Goal: Task Accomplishment & Management: Use online tool/utility

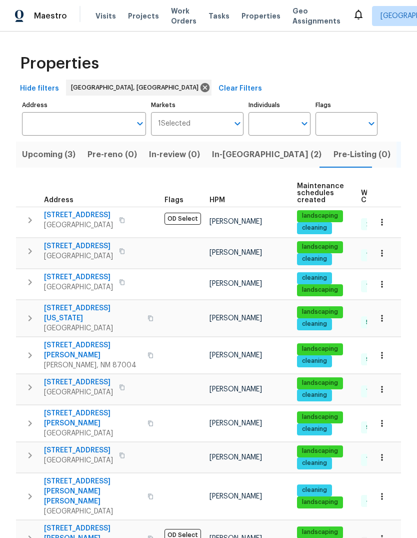
scroll to position [0, 21]
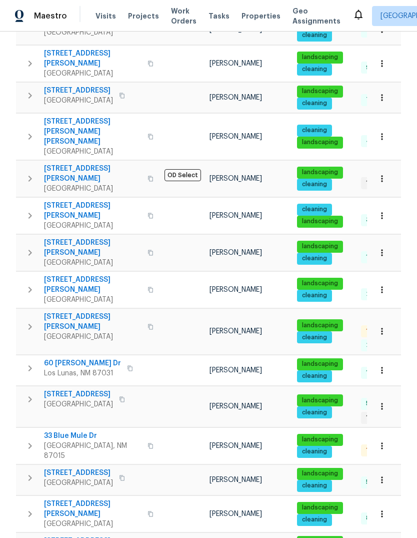
click at [25, 131] on icon "button" at bounding box center [30, 137] width 12 height 12
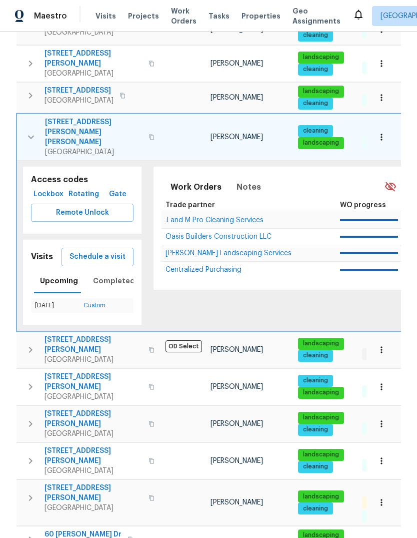
click at [26, 117] on button "button" at bounding box center [31, 137] width 20 height 40
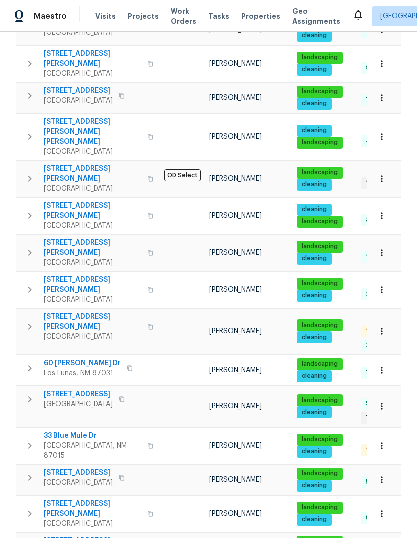
click at [91, 117] on span "[STREET_ADDRESS][PERSON_NAME][PERSON_NAME]" at bounding box center [93, 132] width 98 height 30
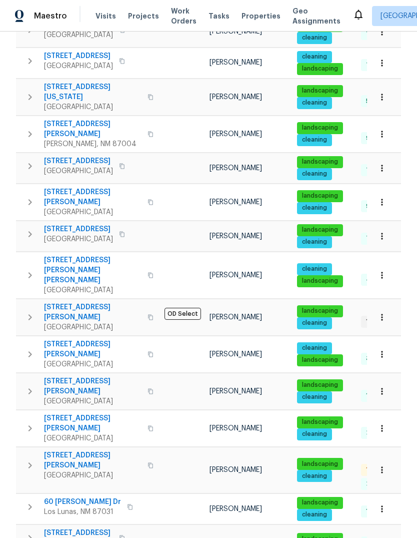
scroll to position [222, 0]
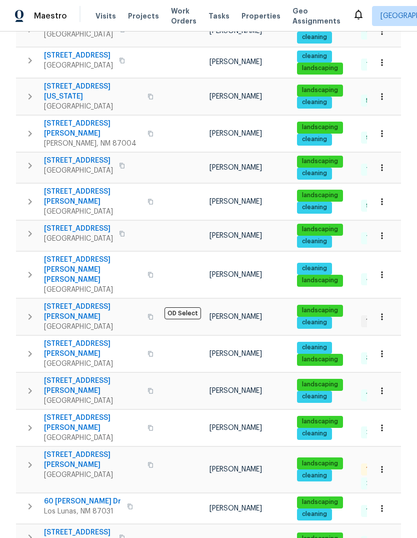
click at [69, 156] on span "[STREET_ADDRESS]" at bounding box center [78, 161] width 69 height 10
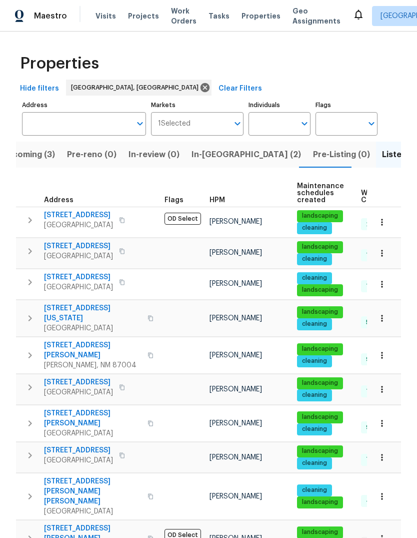
scroll to position [0, 0]
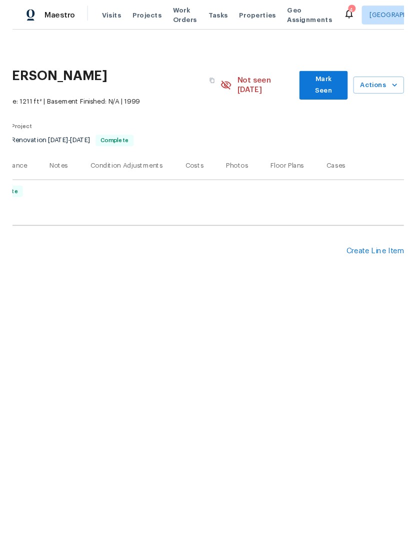
scroll to position [0, 148]
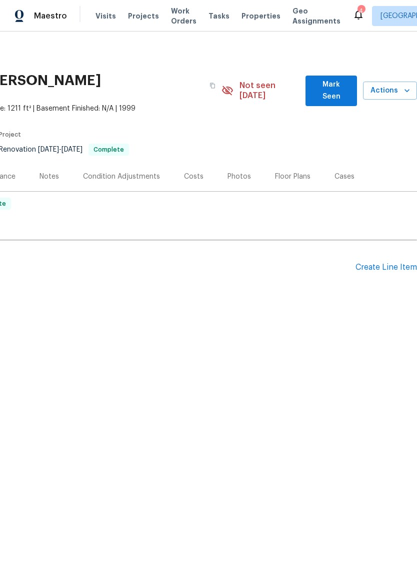
click at [334, 87] on span "Mark Seen" at bounding box center [332, 91] width 36 height 25
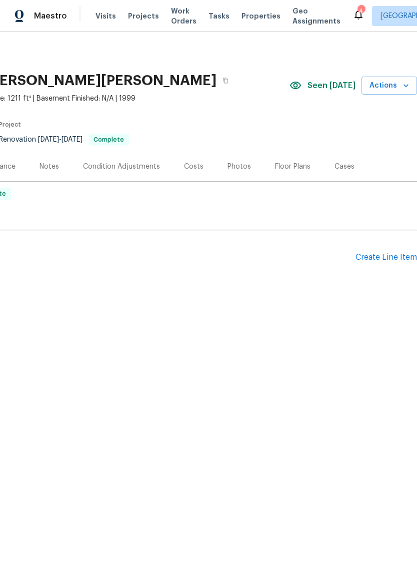
click at [384, 256] on div "Create Line Item" at bounding box center [387, 258] width 62 height 10
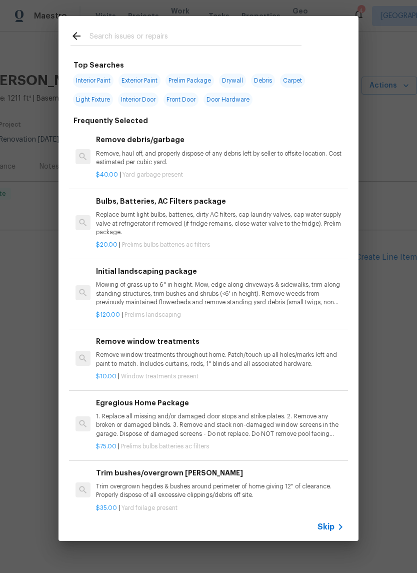
click at [112, 31] on input "text" at bounding box center [196, 37] width 212 height 15
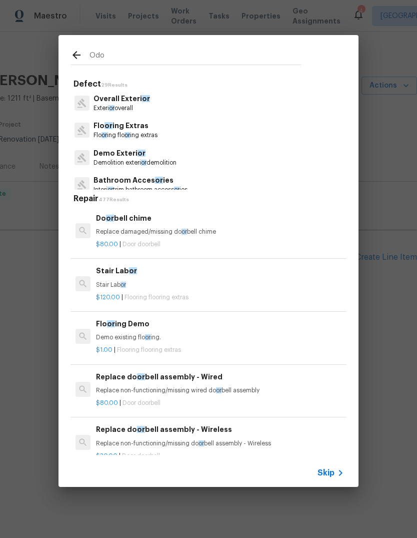
type input "Odor"
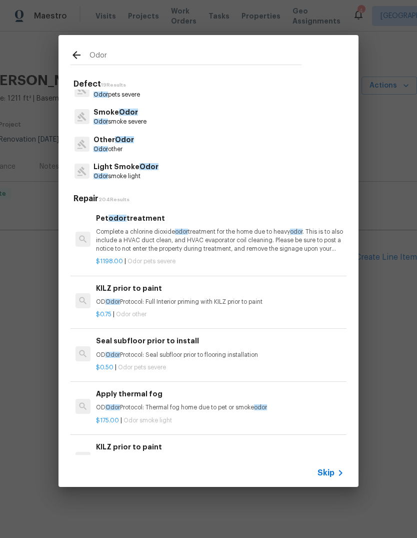
scroll to position [16, 0]
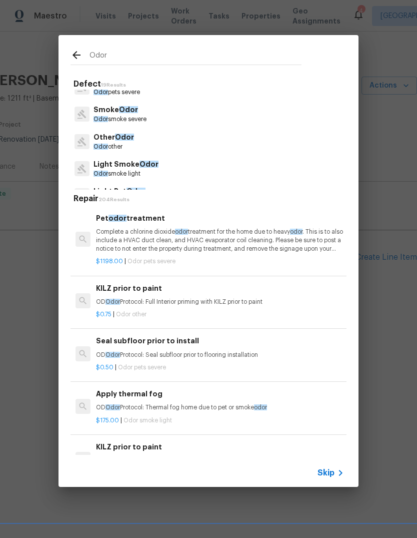
click at [118, 141] on span "Odor" at bounding box center [124, 137] width 19 height 7
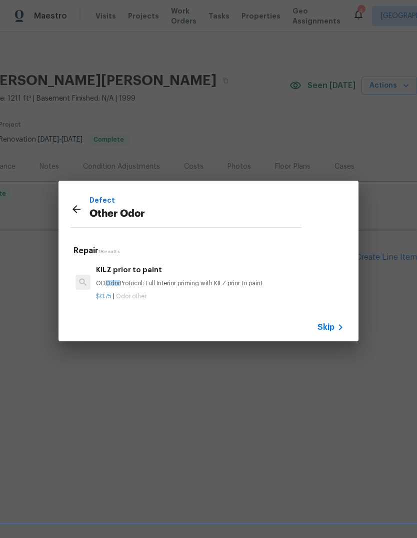
click at [71, 210] on icon at bounding box center [77, 209] width 12 height 12
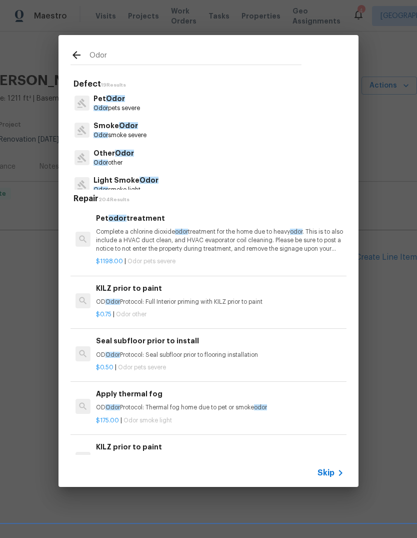
scroll to position [0, 0]
click at [135, 125] on span "Odor" at bounding box center [128, 125] width 19 height 7
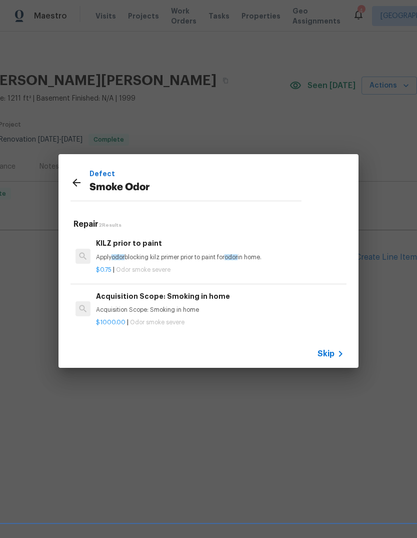
click at [160, 297] on h6 "Acquisition Scope: Smoking in home" at bounding box center [220, 296] width 248 height 11
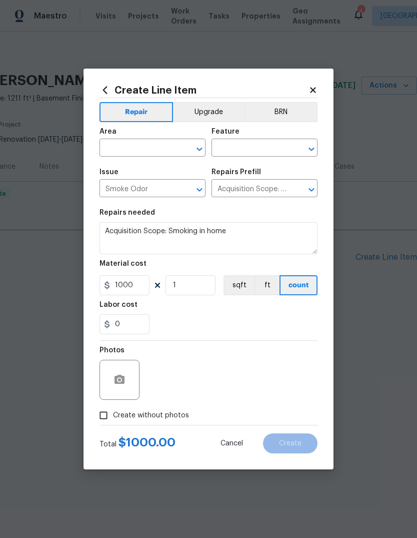
click at [198, 146] on icon "Open" at bounding box center [200, 149] width 12 height 12
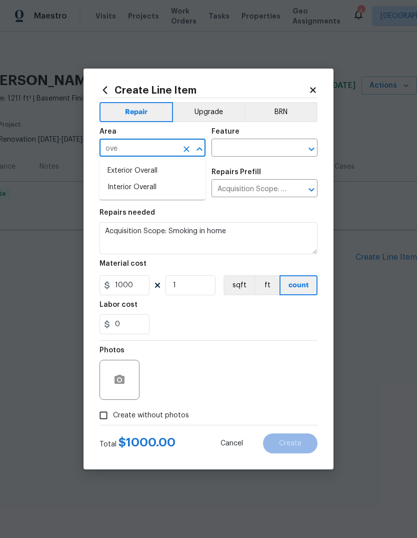
click at [137, 189] on li "Interior Overall" at bounding box center [153, 187] width 106 height 17
type input "Interior Overall"
click at [315, 147] on icon "Open" at bounding box center [312, 149] width 12 height 12
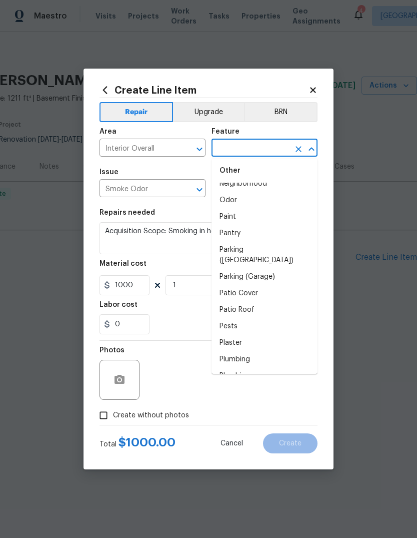
scroll to position [1675, 0]
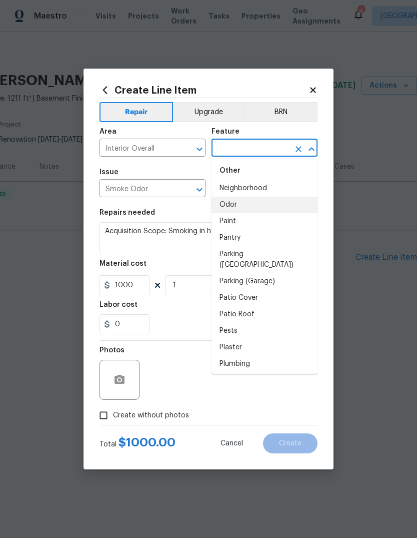
click at [233, 203] on li "Odor" at bounding box center [265, 205] width 106 height 17
type input "Odor"
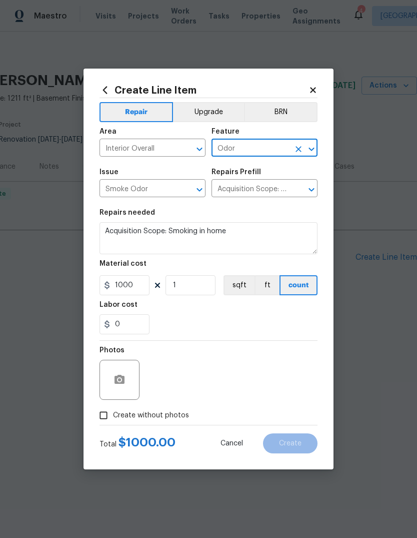
click at [313, 187] on icon "Open" at bounding box center [312, 190] width 12 height 12
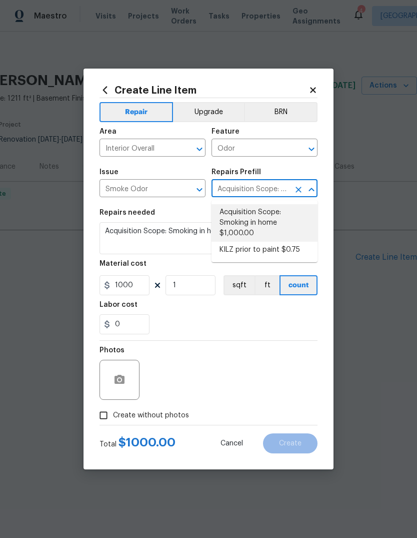
click at [291, 222] on li "Acquisition Scope: Smoking in home $1,000.00" at bounding box center [265, 223] width 106 height 38
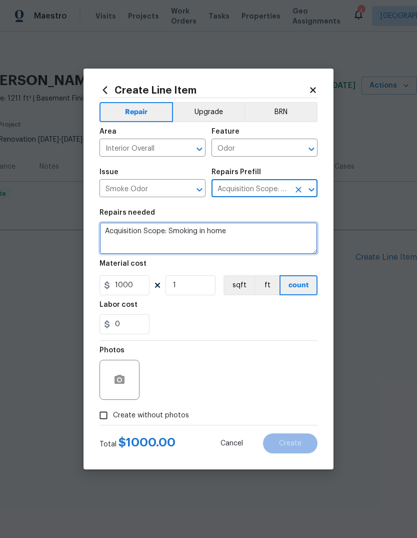
click at [245, 233] on textarea "Acquisition Scope: Smoking in home" at bounding box center [209, 238] width 218 height 32
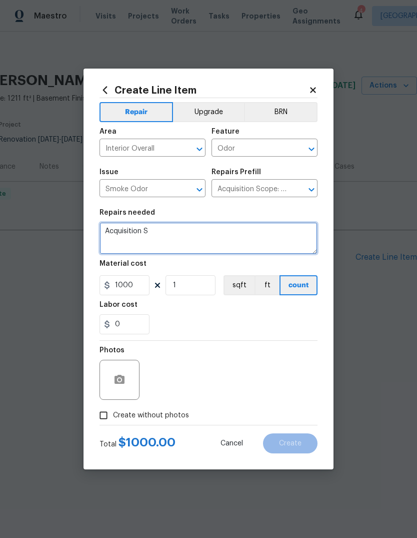
type textarea "Acquisition"
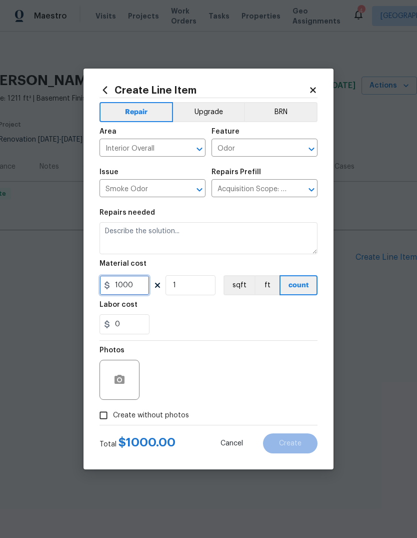
click at [139, 284] on input "1000" at bounding box center [125, 285] width 50 height 20
type input "1100"
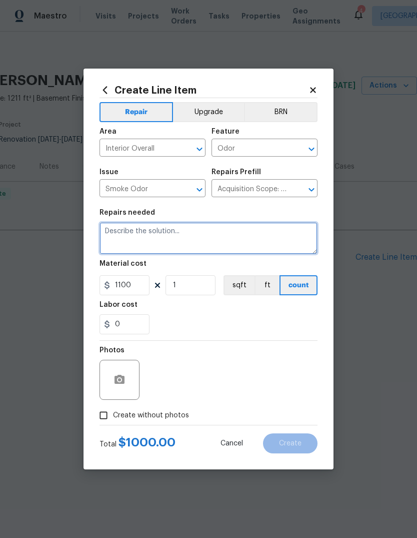
click at [119, 236] on textarea at bounding box center [209, 238] width 218 height 32
click at [119, 230] on textarea at bounding box center [209, 238] width 218 height 32
paste textarea "Heavy Odor Removal $900-$1100 (Price dependent on Square Footage) This comprehe…"
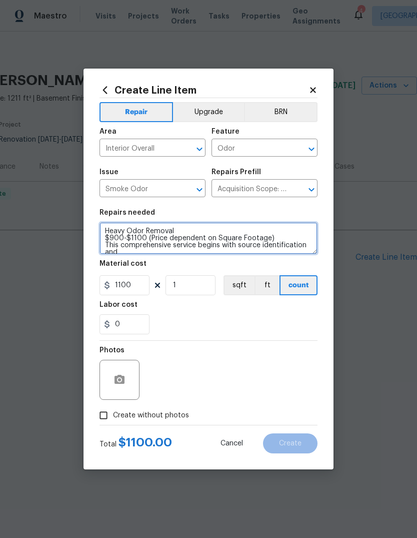
scroll to position [0, 0]
click at [125, 238] on textarea "Heavy Odor Removal $900-$1100 (Price dependent on Square Footage) This comprehe…" at bounding box center [209, 238] width 218 height 32
click at [259, 239] on textarea "Heavy Odor Removal $1100 (Price dependent on Square Footage) This comprehensive…" at bounding box center [209, 238] width 218 height 32
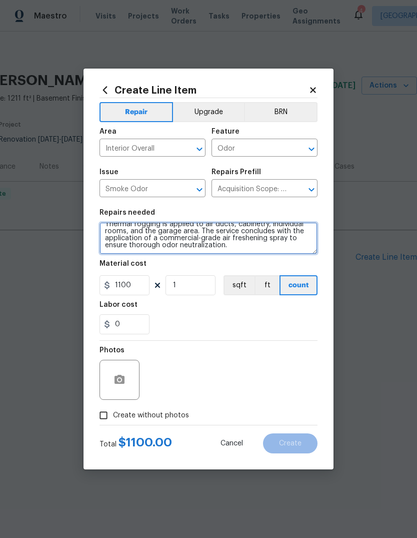
scroll to position [35, 0]
type textarea "Heavy Odor This comprehensive service begins with source identification and rec…"
click at [175, 308] on div "Labor cost" at bounding box center [209, 307] width 218 height 13
click at [104, 416] on input "Create without photos" at bounding box center [103, 415] width 19 height 19
checkbox input "true"
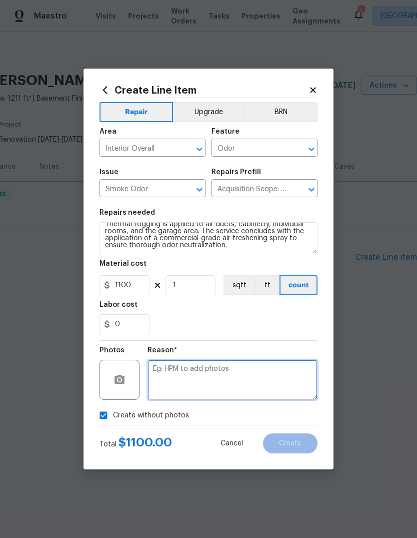
click at [165, 371] on textarea at bounding box center [233, 380] width 170 height 40
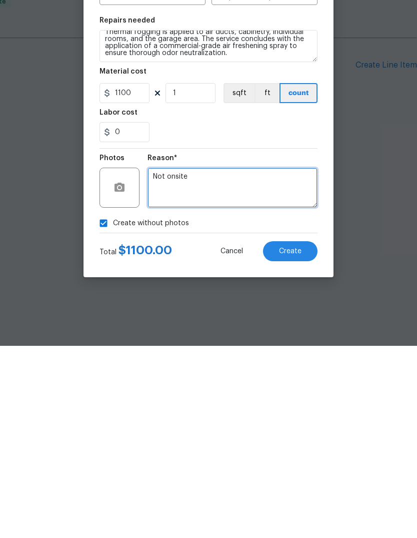
type textarea "Not onsite"
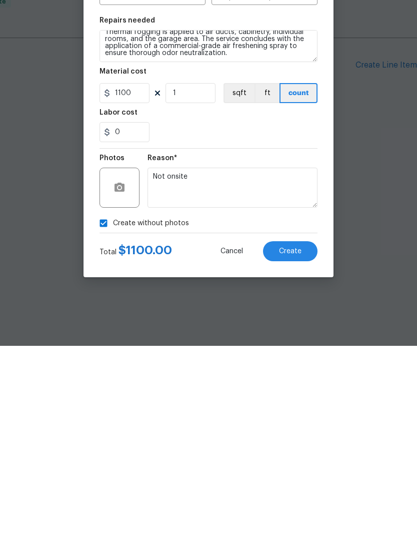
click at [288, 440] on span "Create" at bounding box center [290, 444] width 23 height 8
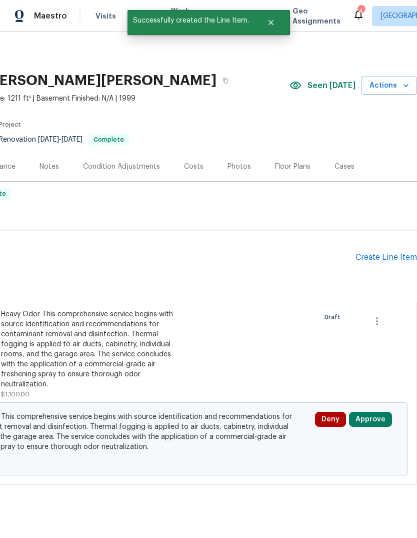
click at [368, 420] on button "Approve" at bounding box center [370, 419] width 43 height 15
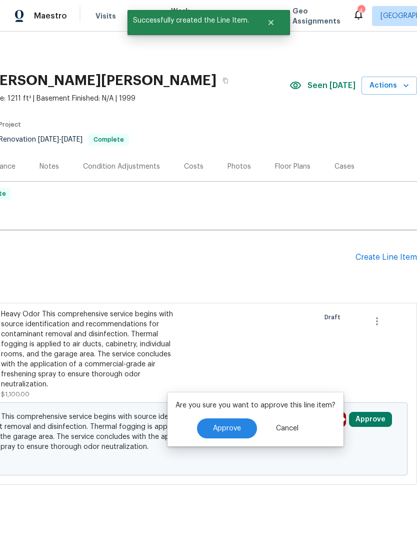
click at [230, 426] on span "Approve" at bounding box center [227, 429] width 28 height 8
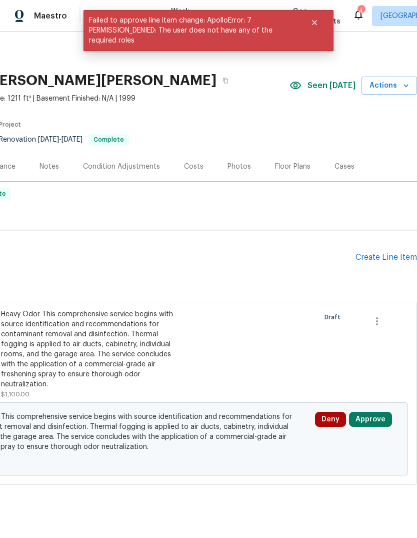
click at [358, 364] on div "Draft" at bounding box center [340, 354] width 46 height 96
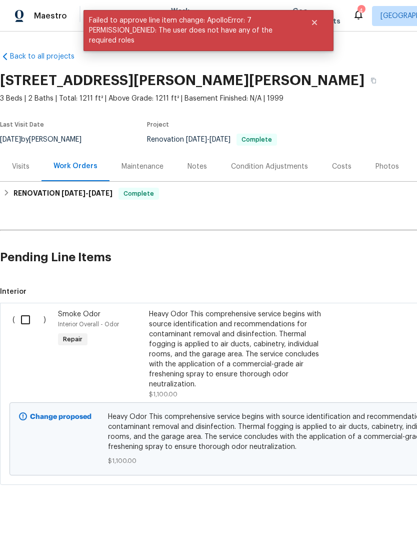
scroll to position [0, 0]
click at [27, 319] on input "checkbox" at bounding box center [29, 319] width 29 height 21
checkbox input "true"
click at [362, 509] on span "Create Work Order" at bounding box center [360, 513] width 67 height 13
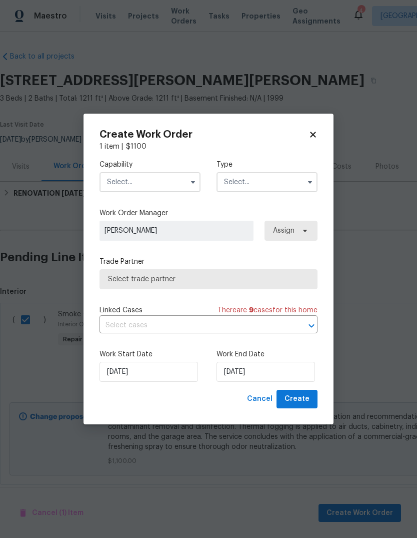
click at [188, 184] on button "button" at bounding box center [193, 182] width 12 height 12
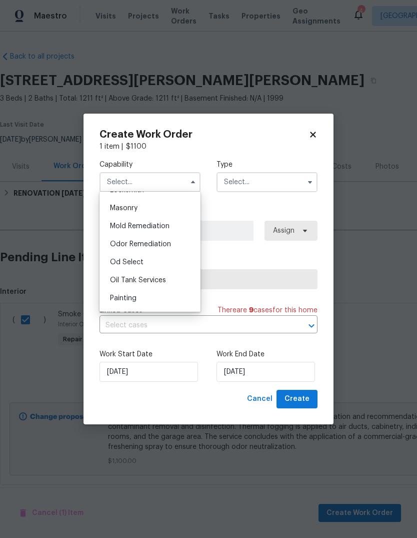
scroll to position [745, 0]
click at [156, 241] on span "Odor Remediation" at bounding box center [140, 244] width 61 height 7
type input "Odor Remediation"
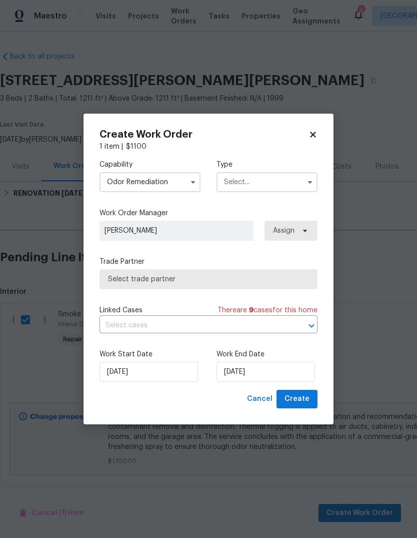
click at [294, 181] on input "text" at bounding box center [267, 182] width 101 height 20
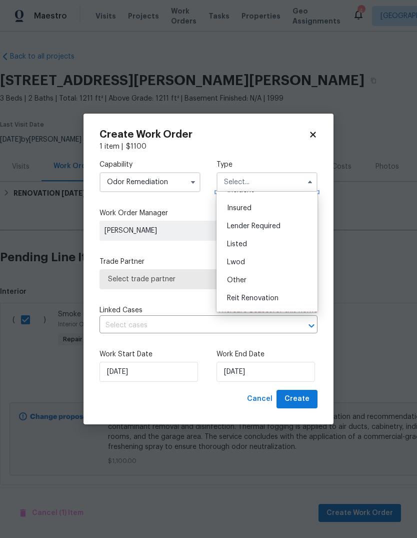
scroll to position [49, 0]
click at [246, 241] on span "Listed" at bounding box center [237, 244] width 20 height 7
type input "Listed"
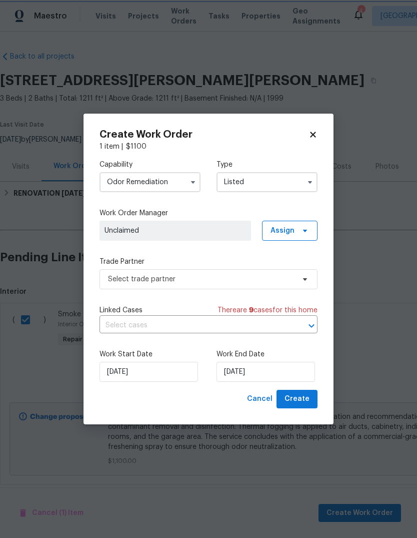
scroll to position [0, 0]
click at [305, 227] on icon at bounding box center [305, 231] width 8 height 8
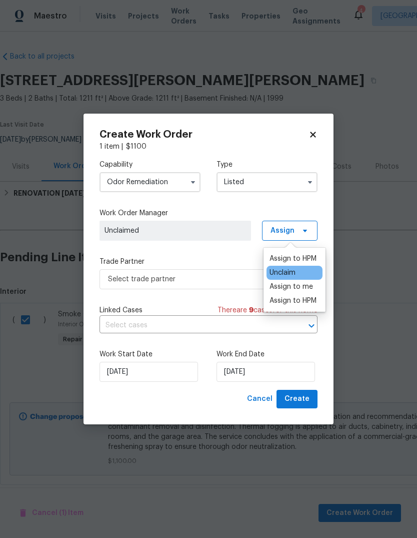
click at [296, 254] on div "Assign to HPM" at bounding box center [293, 259] width 47 height 10
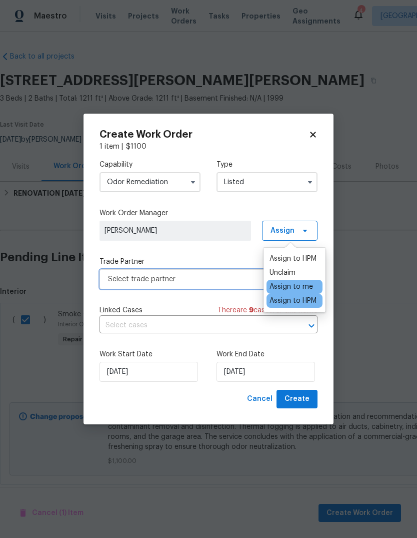
click at [200, 270] on span "Select trade partner" at bounding box center [209, 279] width 218 height 20
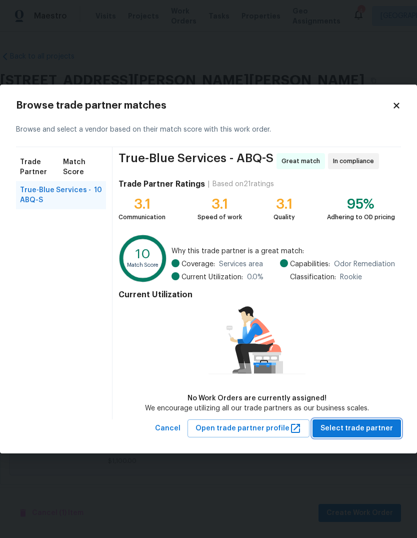
click at [364, 428] on span "Select trade partner" at bounding box center [357, 428] width 73 height 13
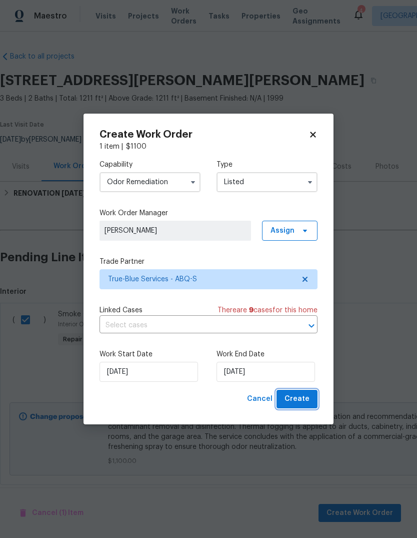
click at [296, 402] on span "Create" at bounding box center [297, 399] width 25 height 13
checkbox input "false"
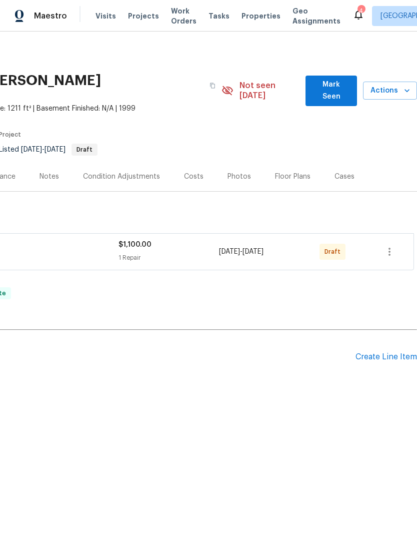
scroll to position [0, 148]
click at [335, 91] on span "Mark Seen" at bounding box center [332, 91] width 36 height 25
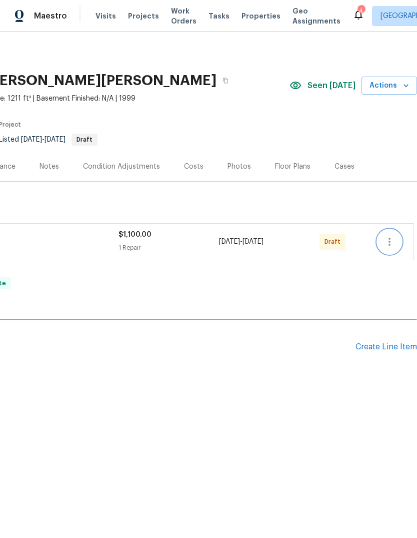
click at [390, 239] on icon "button" at bounding box center [390, 242] width 2 height 8
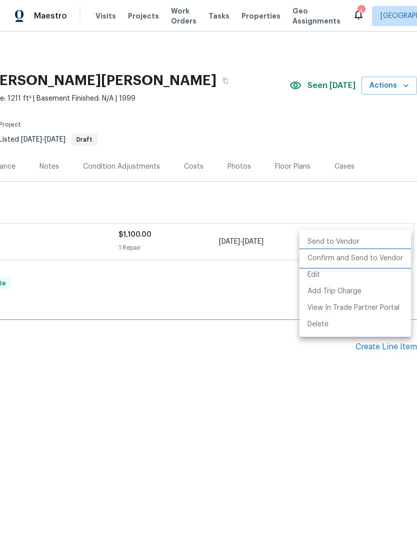
click at [379, 255] on li "Confirm and Send to Vendor" at bounding box center [356, 258] width 112 height 17
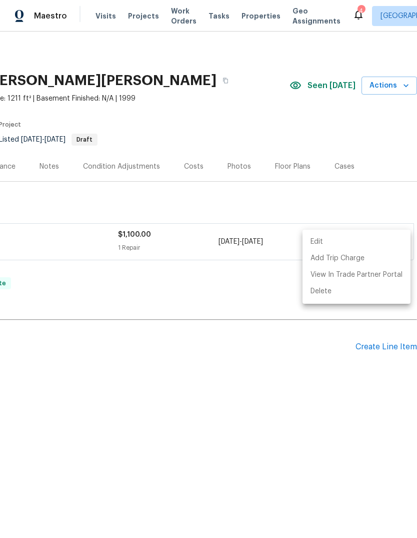
click at [237, 391] on div at bounding box center [208, 269] width 417 height 538
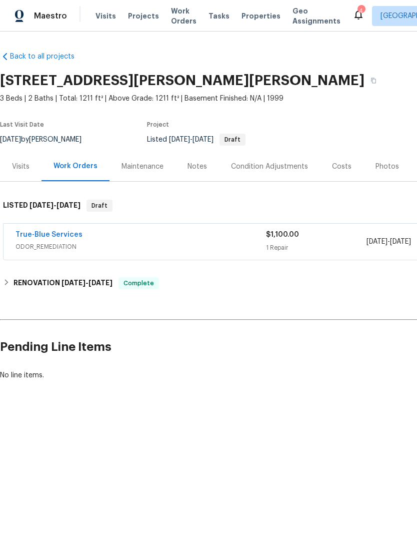
scroll to position [0, 0]
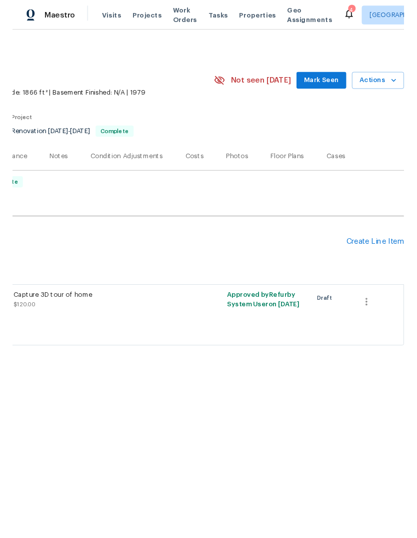
scroll to position [0, 148]
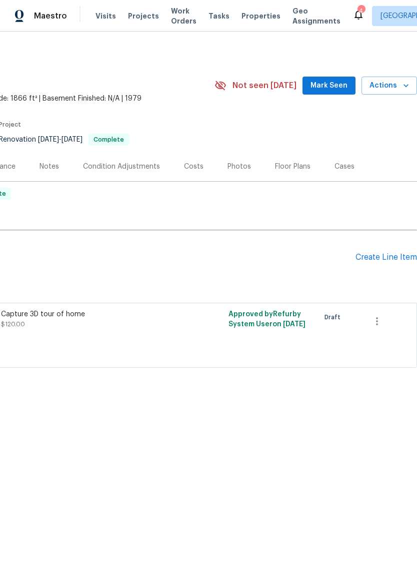
click at [325, 84] on span "Mark Seen" at bounding box center [329, 86] width 37 height 13
click at [376, 258] on div "Create Line Item" at bounding box center [387, 258] width 62 height 10
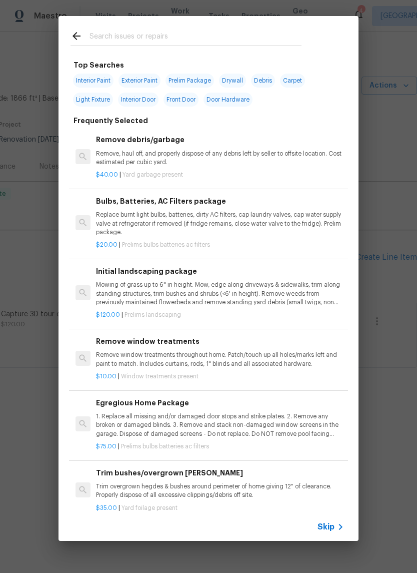
click at [99, 35] on input "text" at bounding box center [196, 37] width 212 height 15
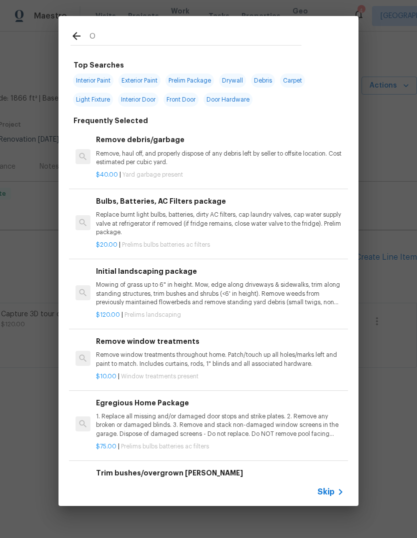
type input "Od"
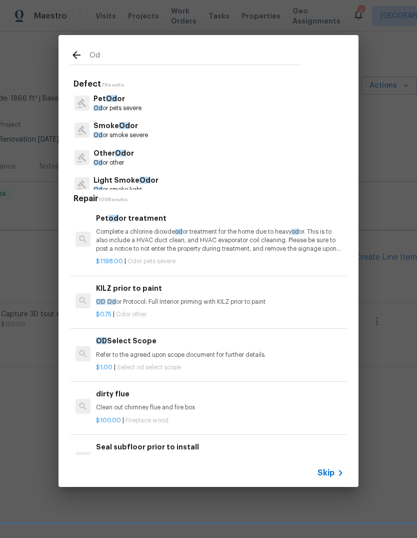
click at [144, 129] on p "Smoke Od or" at bounding box center [121, 126] width 55 height 11
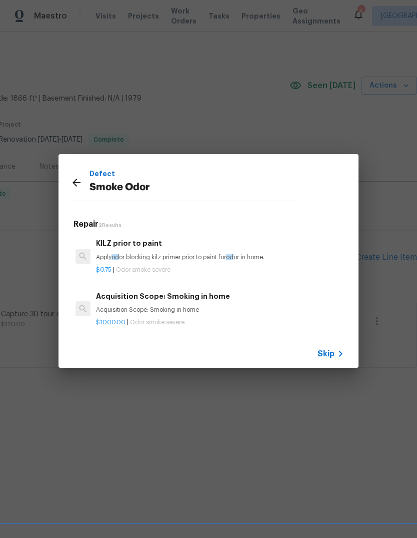
click at [66, 179] on div "Defect Smoke Odor" at bounding box center [186, 182] width 255 height 57
click at [76, 184] on icon at bounding box center [77, 183] width 12 height 12
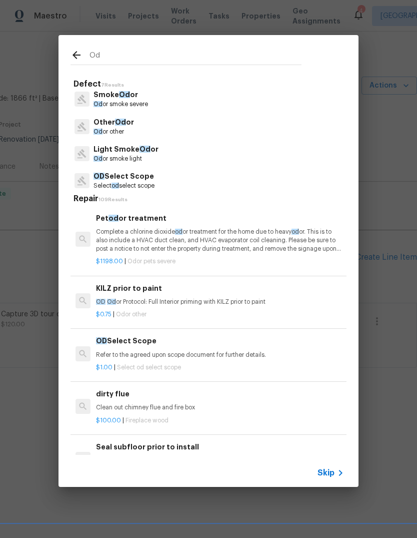
scroll to position [35, 0]
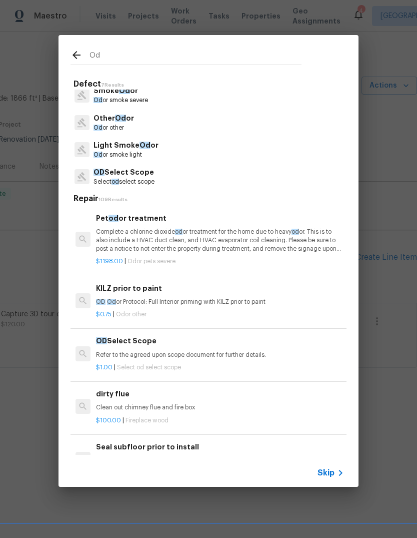
click at [154, 147] on p "Light Smoke Od or" at bounding box center [126, 145] width 65 height 11
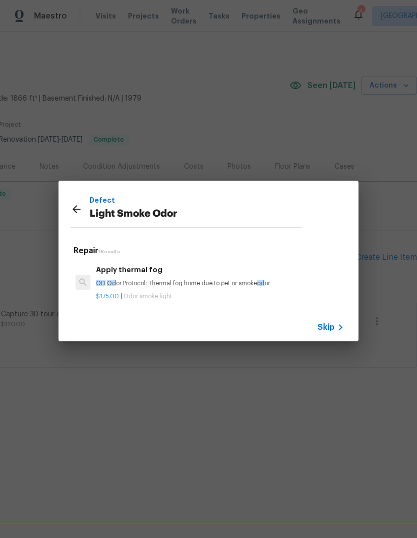
click at [74, 204] on icon at bounding box center [77, 209] width 12 height 12
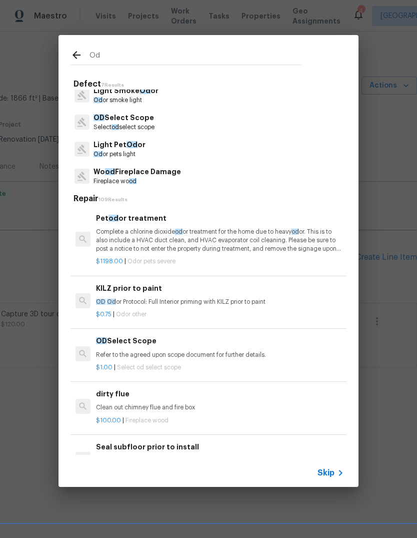
scroll to position [89, 0]
click at [133, 147] on span "Od" at bounding box center [132, 145] width 11 height 7
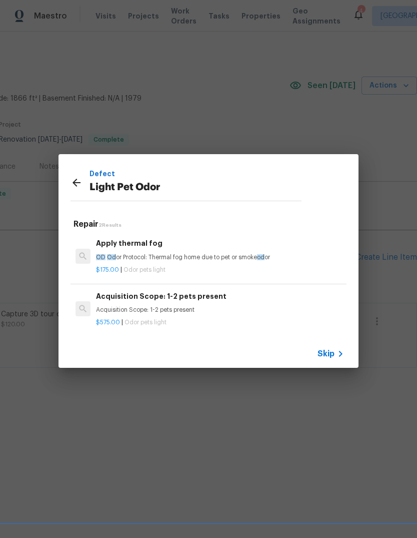
click at [165, 305] on div "Acquisition Scope: 1-2 pets present Acquisition Scope: 1-2 pets present" at bounding box center [220, 303] width 248 height 24
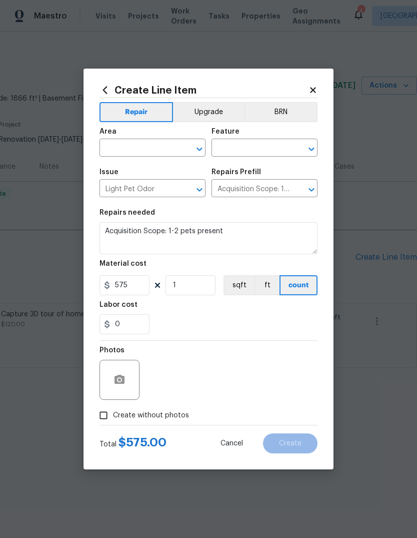
click at [197, 144] on icon "Open" at bounding box center [200, 149] width 12 height 12
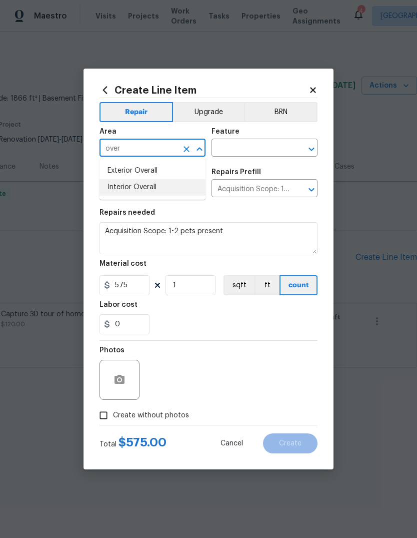
click at [144, 186] on li "Interior Overall" at bounding box center [153, 187] width 106 height 17
type input "Interior Overall"
click at [310, 147] on icon "Open" at bounding box center [312, 149] width 6 height 4
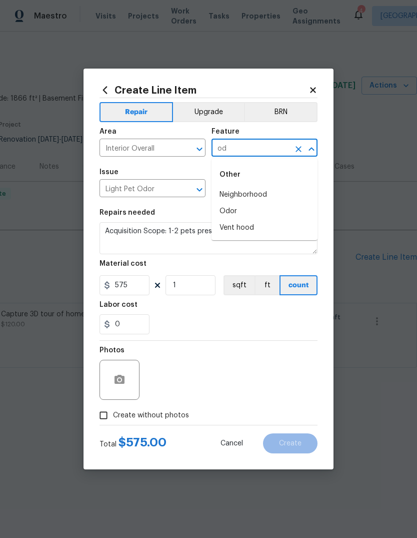
click at [230, 207] on li "Odor" at bounding box center [265, 211] width 106 height 17
type input "Odor"
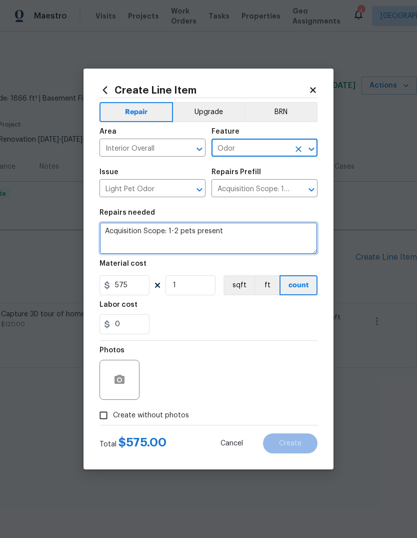
click at [240, 228] on textarea "Acquisition Scope: 1-2 pets present" at bounding box center [209, 238] width 218 height 32
click at [231, 236] on textarea "Acquisition Scope: 1-2 pets present" at bounding box center [209, 238] width 218 height 32
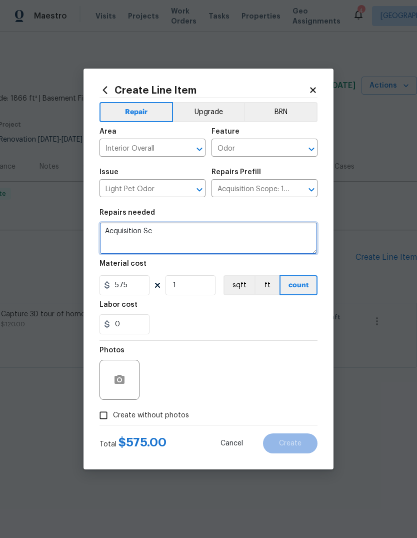
type textarea "Acquisition"
paste textarea "Moderate Odor Removal $500-$550 (Price dependent on Square Footage) This proces…"
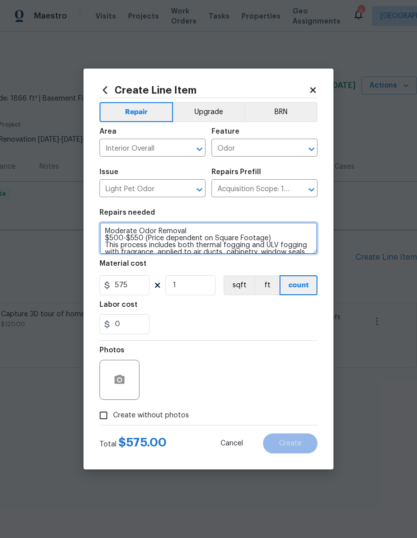
scroll to position [0, 0]
click at [126, 237] on textarea "Moderate Odor Removal $500-$550 (Price dependent on Square Footage) This proces…" at bounding box center [209, 238] width 218 height 32
click at [257, 237] on textarea "Moderate Odor Removal $550 (Price dependent on Square Footage) This process inc…" at bounding box center [209, 238] width 218 height 32
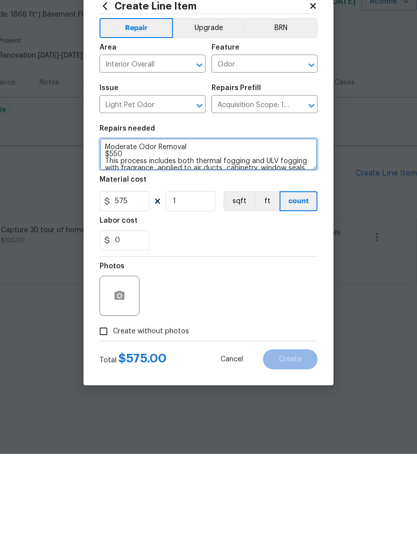
type textarea "Moderate Odor Removal $550 This process includes both thermal fogging and ULV f…"
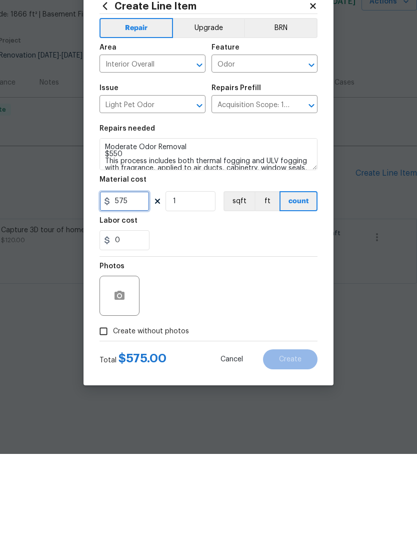
click at [140, 275] on input "575" at bounding box center [125, 285] width 50 height 20
type input "550"
click at [225, 314] on div "0" at bounding box center [209, 324] width 218 height 20
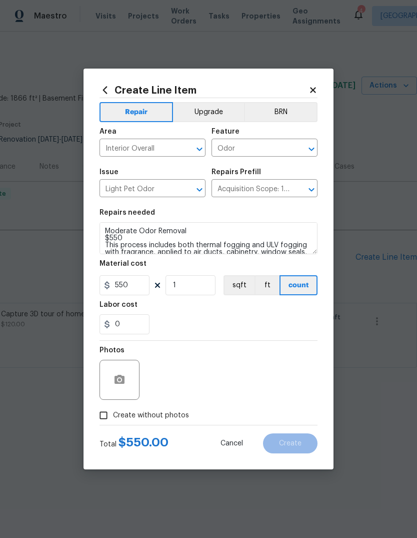
click at [95, 414] on input "Create without photos" at bounding box center [103, 415] width 19 height 19
checkbox input "true"
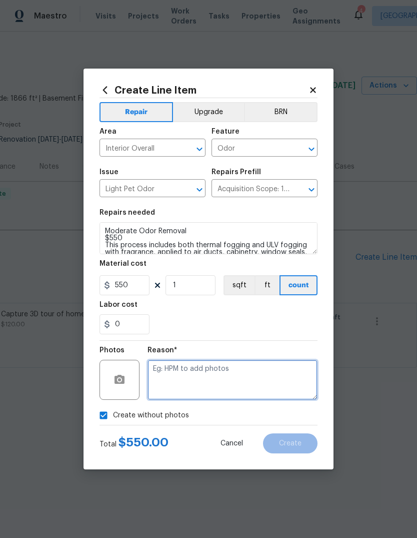
click at [183, 380] on textarea at bounding box center [233, 380] width 170 height 40
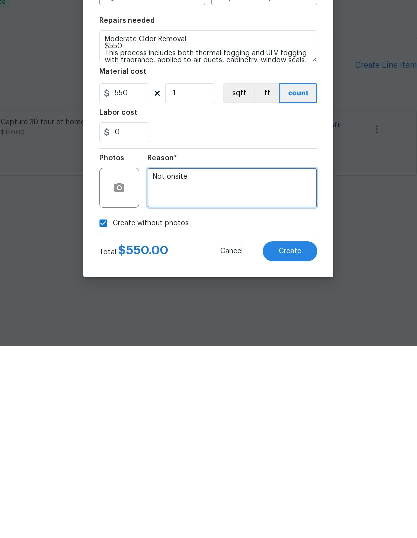
type textarea "Not onsite"
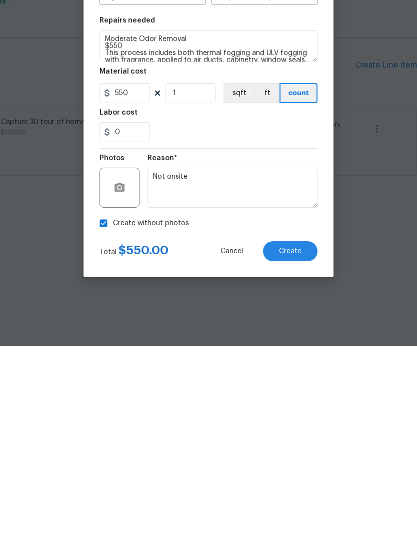
click at [289, 433] on button "Create" at bounding box center [290, 443] width 55 height 20
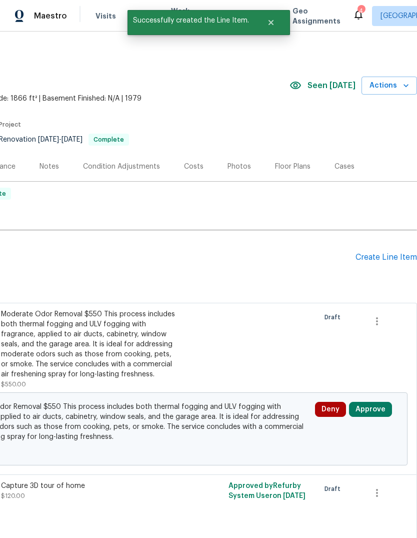
click at [369, 408] on button "Approve" at bounding box center [370, 409] width 43 height 15
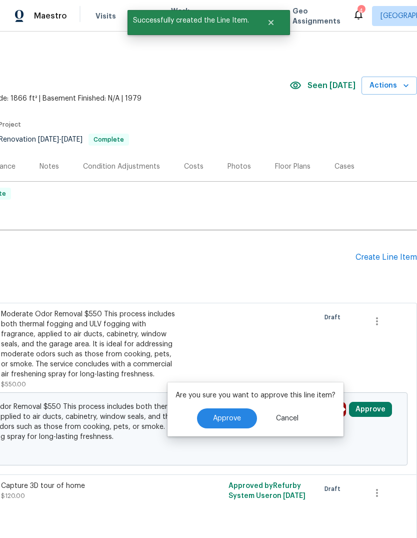
click at [235, 418] on span "Approve" at bounding box center [227, 419] width 28 height 8
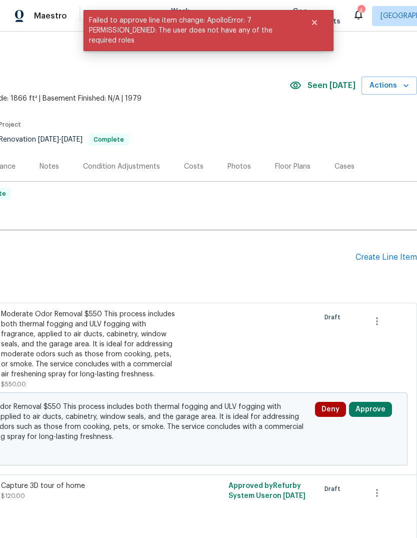
scroll to position [0, 148]
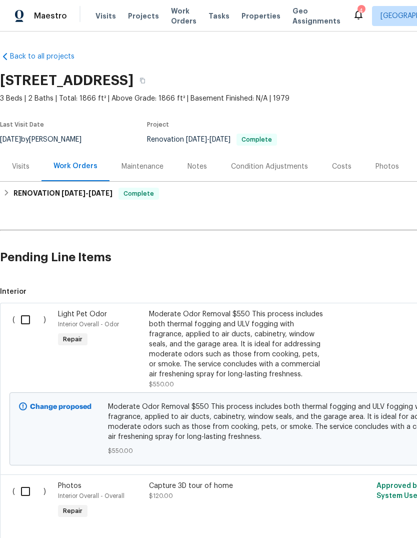
click at [28, 314] on input "checkbox" at bounding box center [29, 319] width 29 height 21
checkbox input "true"
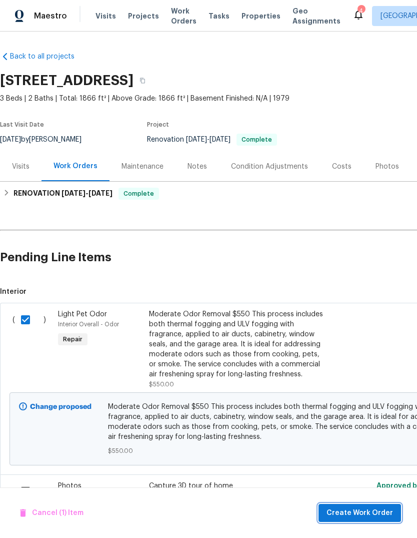
click at [369, 513] on span "Create Work Order" at bounding box center [360, 513] width 67 height 13
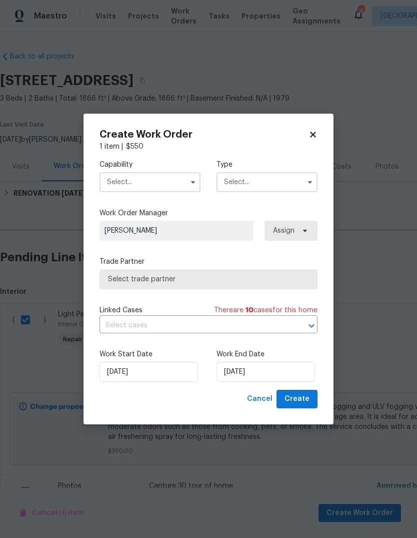
click at [184, 175] on input "text" at bounding box center [150, 182] width 101 height 20
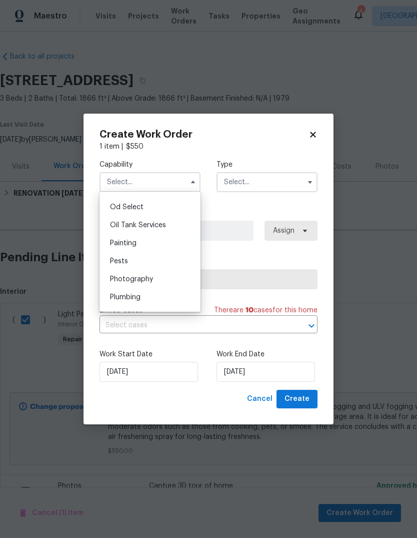
scroll to position [777, 0]
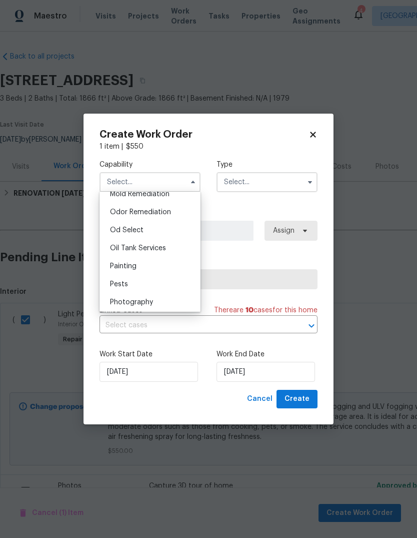
click at [164, 211] on span "Odor Remediation" at bounding box center [140, 212] width 61 height 7
type input "Odor Remediation"
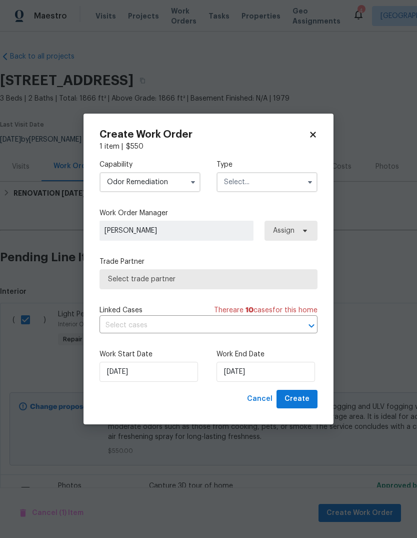
click at [288, 183] on input "text" at bounding box center [267, 182] width 101 height 20
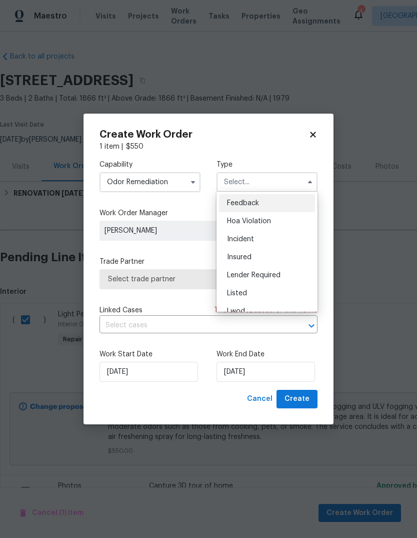
click at [242, 292] on span "Listed" at bounding box center [237, 293] width 20 height 7
type input "Listed"
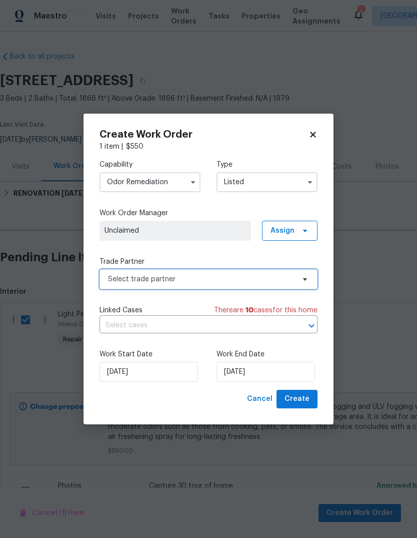
click at [284, 278] on span "Select trade partner" at bounding box center [201, 279] width 187 height 10
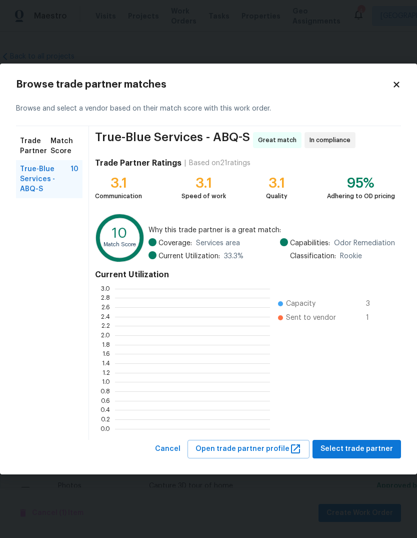
scroll to position [1, 1]
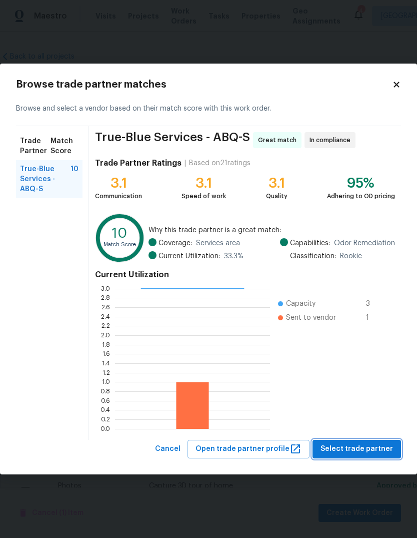
click at [352, 444] on span "Select trade partner" at bounding box center [357, 449] width 73 height 13
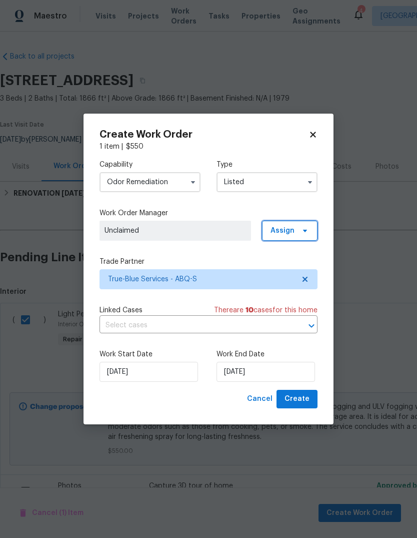
click at [296, 231] on span "Assign" at bounding box center [290, 231] width 56 height 20
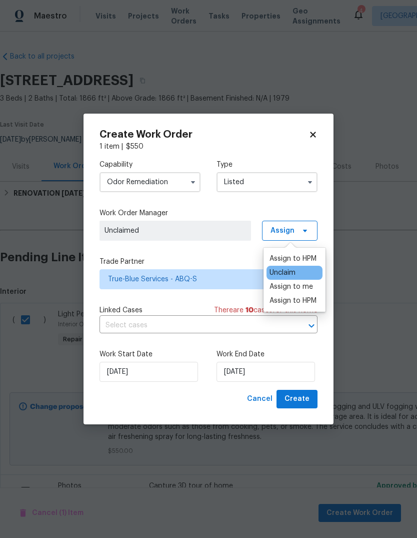
click at [300, 255] on div "Assign to HPM" at bounding box center [293, 259] width 47 height 10
click at [294, 254] on div "Assign to HPM" at bounding box center [293, 259] width 47 height 10
click at [222, 248] on div "Capability Odor Remediation Type Listed Work Order Manager Mark Cardenas Assign…" at bounding box center [209, 271] width 218 height 238
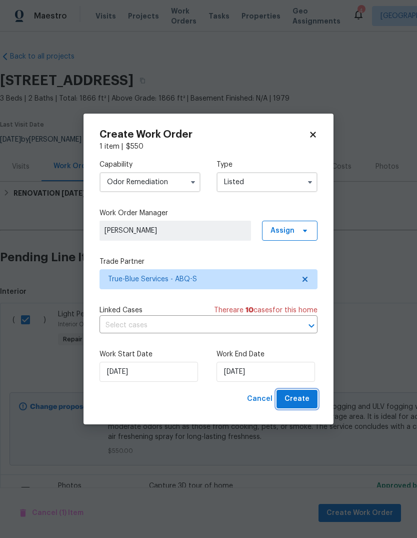
click at [297, 399] on span "Create" at bounding box center [297, 399] width 25 height 13
checkbox input "false"
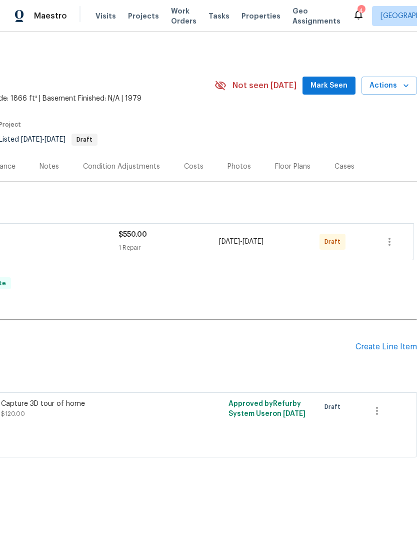
scroll to position [0, 148]
click at [390, 239] on icon "button" at bounding box center [390, 242] width 2 height 8
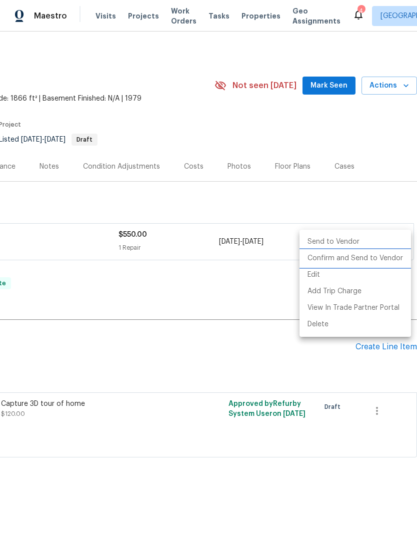
click at [365, 259] on li "Confirm and Send to Vendor" at bounding box center [356, 258] width 112 height 17
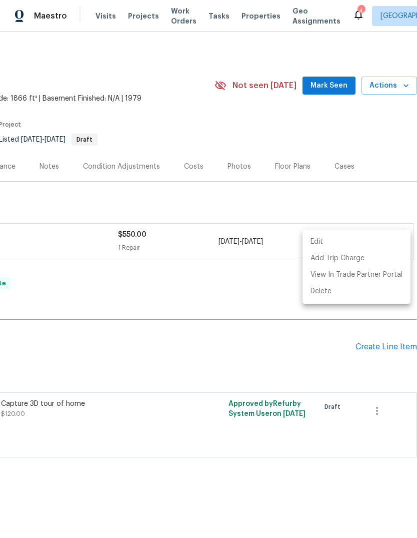
click at [96, 344] on div at bounding box center [208, 269] width 417 height 538
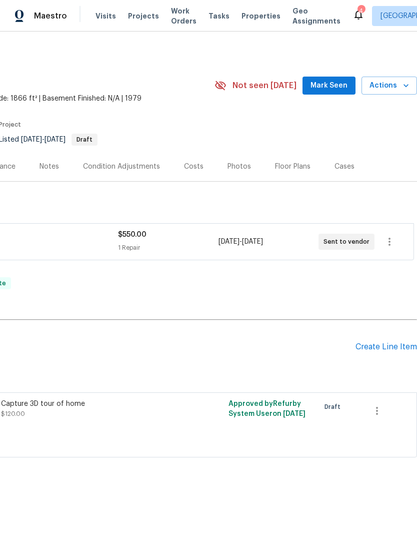
click at [332, 85] on span "Mark Seen" at bounding box center [329, 86] width 37 height 13
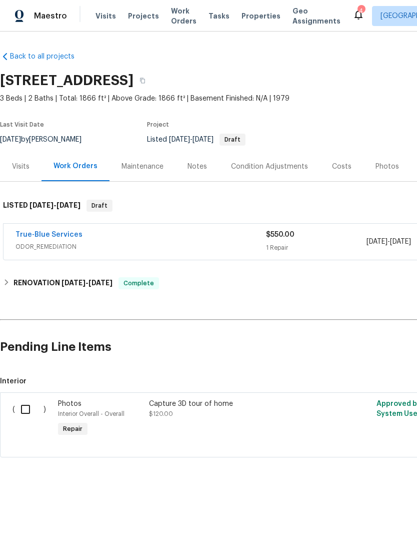
scroll to position [0, 0]
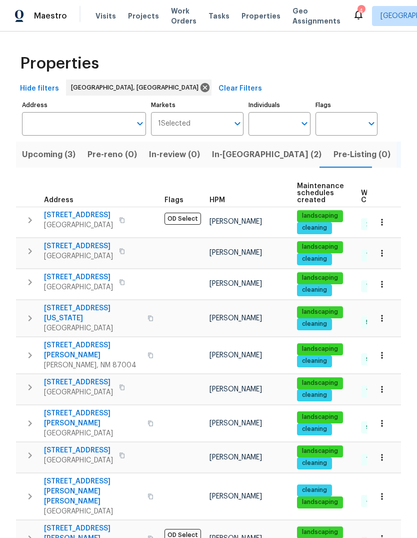
click at [358, 14] on div "4" at bounding box center [361, 11] width 7 height 10
click at [353, 11] on icon at bounding box center [359, 15] width 12 height 12
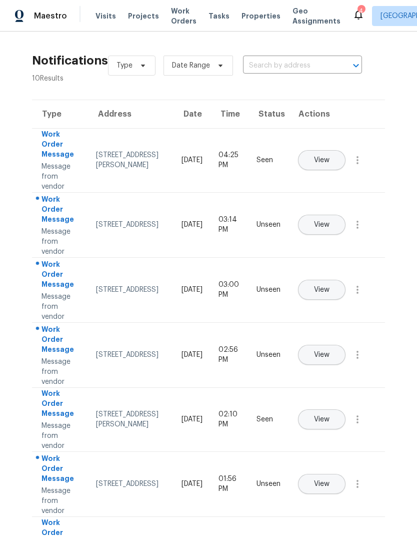
click at [346, 218] on button "View" at bounding box center [322, 225] width 48 height 20
click at [330, 286] on span "View" at bounding box center [322, 290] width 16 height 8
click at [330, 351] on span "View" at bounding box center [322, 355] width 16 height 8
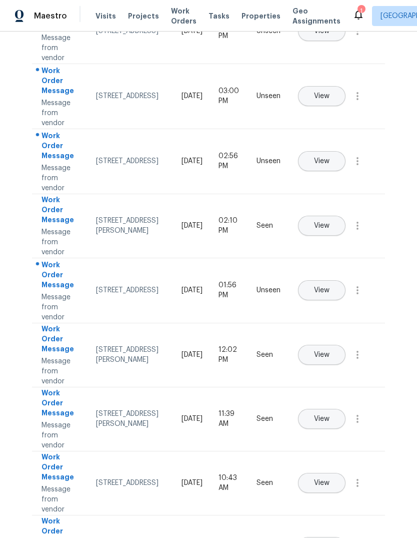
scroll to position [197, 0]
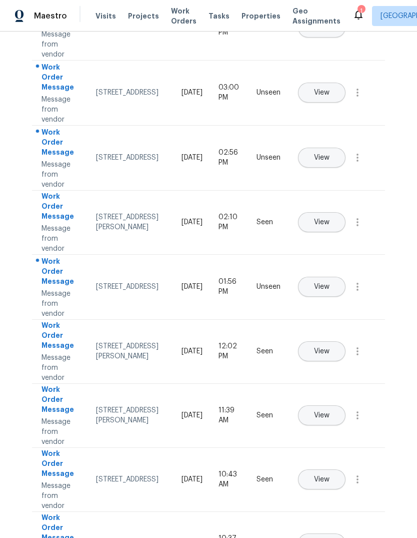
click at [330, 283] on span "View" at bounding box center [322, 287] width 16 height 8
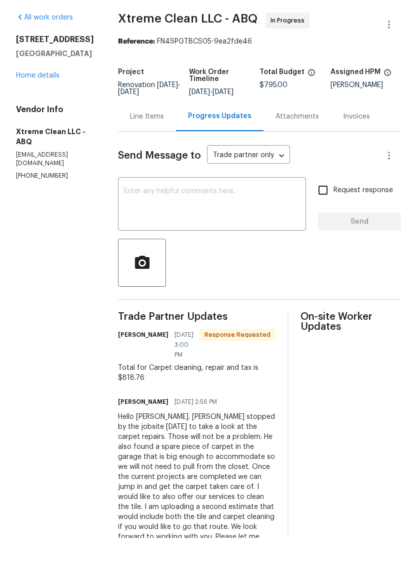
click at [151, 147] on div "Line Items" at bounding box center [147, 152] width 34 height 10
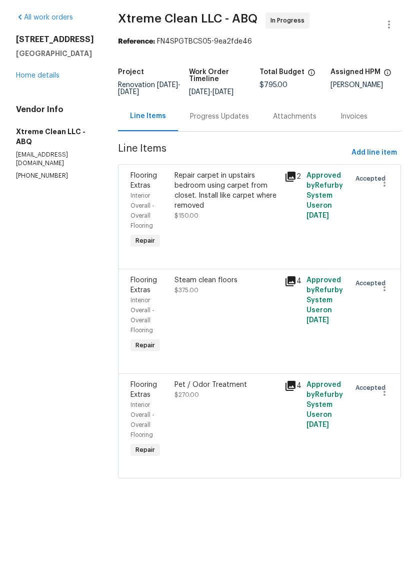
click at [209, 147] on div "Progress Updates" at bounding box center [219, 152] width 59 height 10
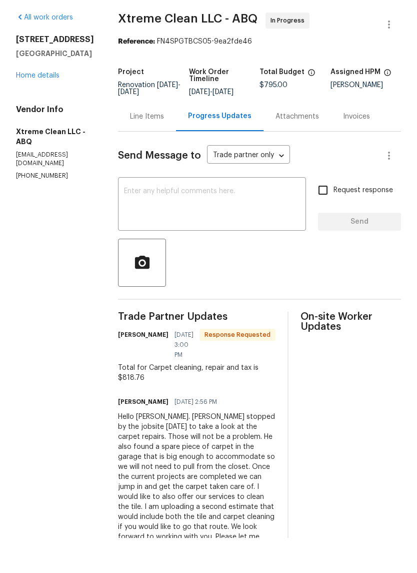
click at [137, 223] on textarea at bounding box center [212, 240] width 176 height 35
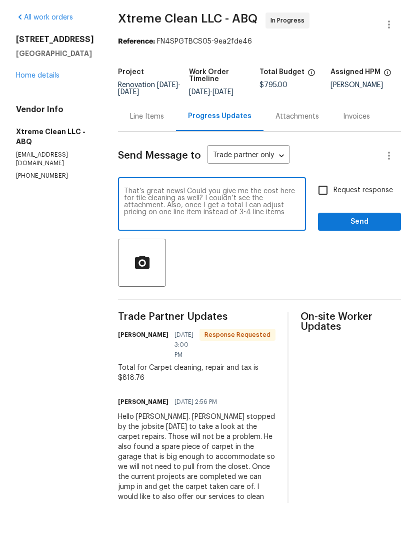
type textarea "That’s great news! Could you give me the cost here for tile cleaning as well? I…"
click at [364, 251] on span "Send" at bounding box center [359, 257] width 67 height 13
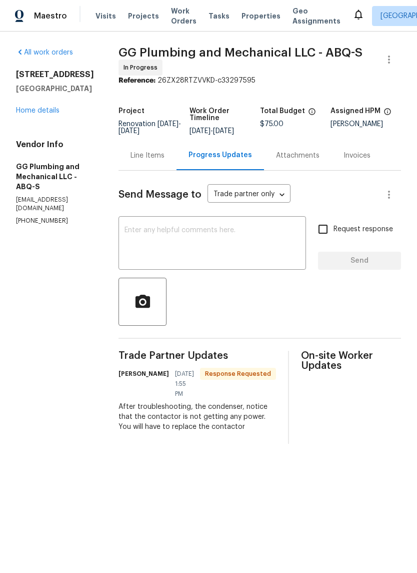
click at [165, 161] on div "Line Items" at bounding box center [148, 156] width 34 height 10
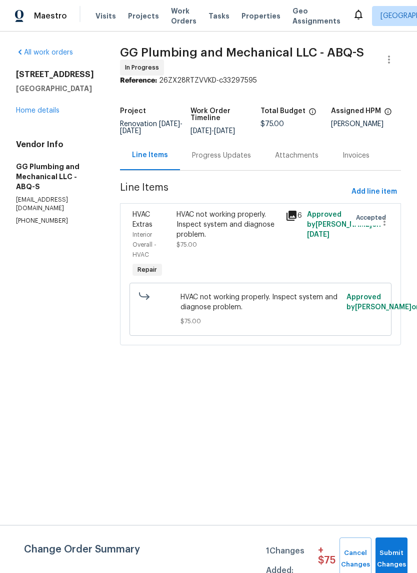
click at [230, 161] on div "Progress Updates" at bounding box center [221, 156] width 59 height 10
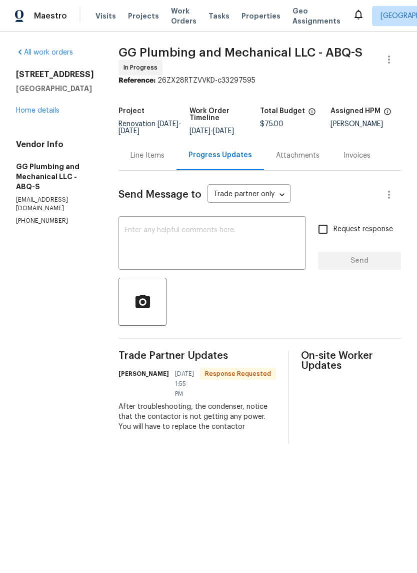
click at [167, 238] on textarea at bounding box center [213, 244] width 176 height 35
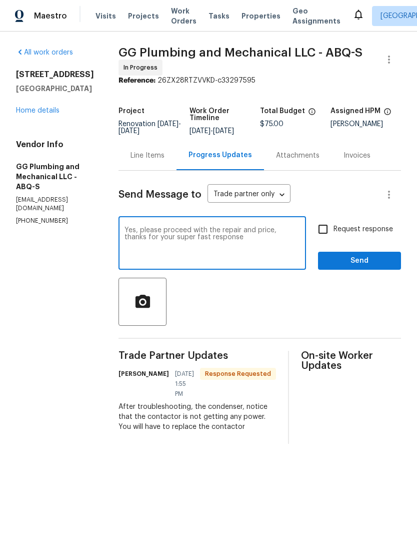
type textarea "Yes, please proceed with the repair and price, thanks for your super fast respo…"
click at [367, 262] on span "Send" at bounding box center [359, 261] width 67 height 13
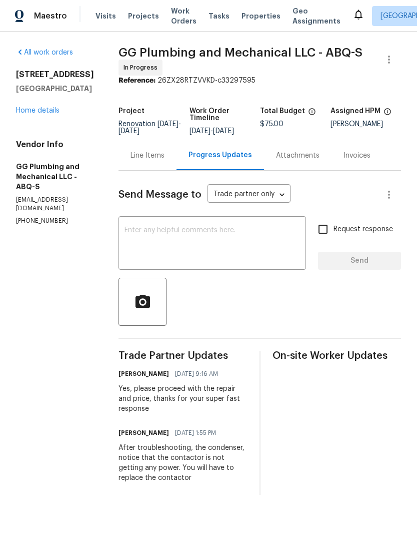
click at [165, 158] on div "Line Items" at bounding box center [148, 156] width 34 height 10
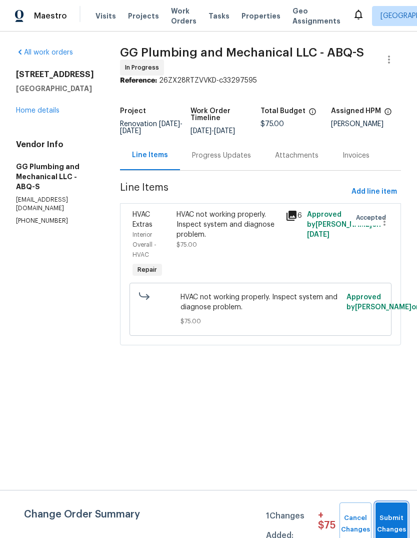
click at [393, 516] on span "Submit Changes" at bounding box center [392, 523] width 22 height 23
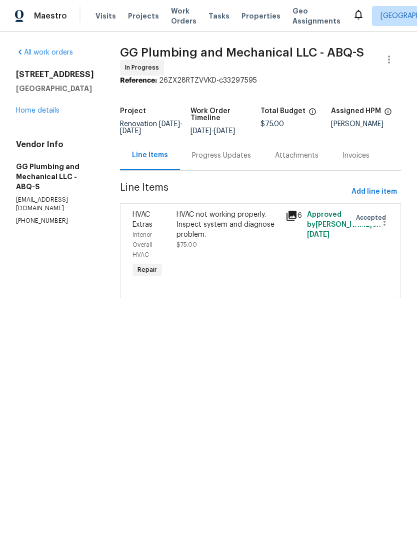
click at [96, 261] on section "All work orders 9919 Teton Pl NW Albuquerque, NM 87114 Home details Vendor Info…" at bounding box center [56, 179] width 80 height 263
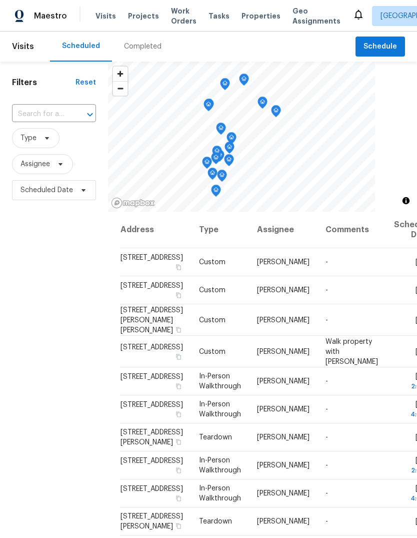
click at [249, 14] on span "Properties" at bounding box center [261, 16] width 39 height 10
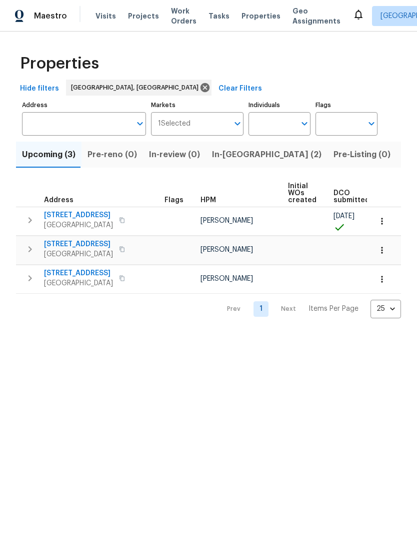
click at [403, 153] on span "Listed (26)" at bounding box center [424, 155] width 43 height 14
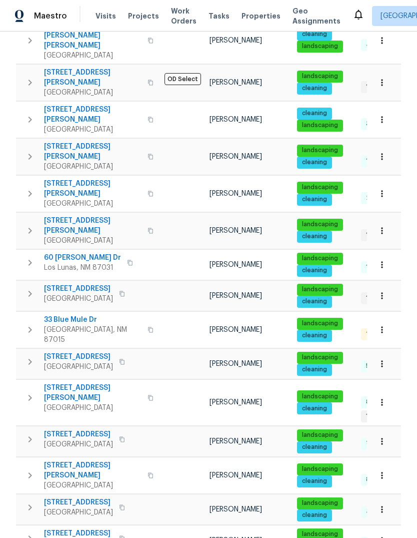
scroll to position [38, 0]
click at [30, 532] on icon "button" at bounding box center [30, 538] width 12 height 12
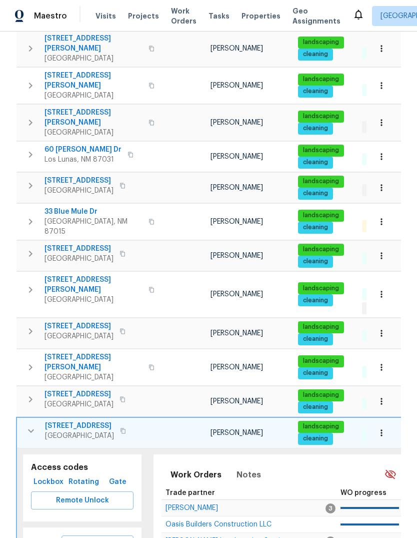
scroll to position [573, 0]
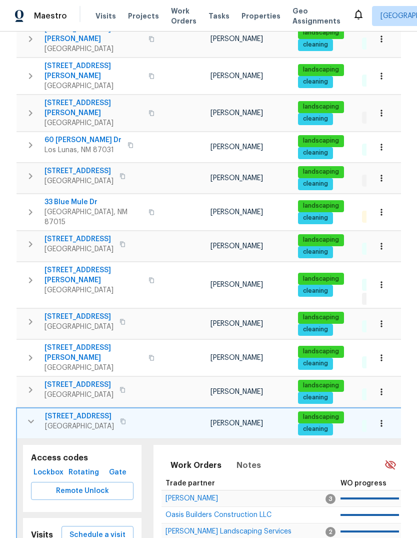
click at [114, 529] on span "Schedule a visit" at bounding box center [98, 535] width 56 height 13
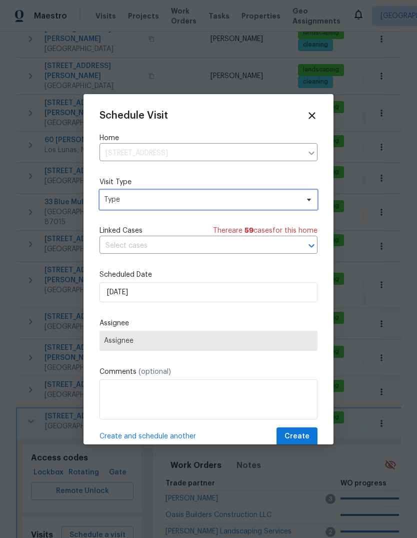
click at [237, 199] on span "Type" at bounding box center [201, 200] width 195 height 10
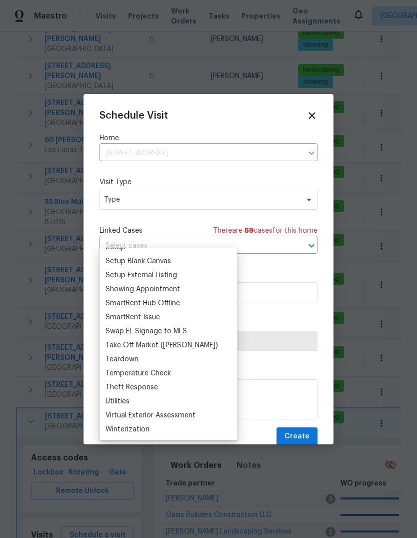
scroll to position [836, 0]
click at [126, 354] on div "Teardown" at bounding box center [122, 359] width 33 height 10
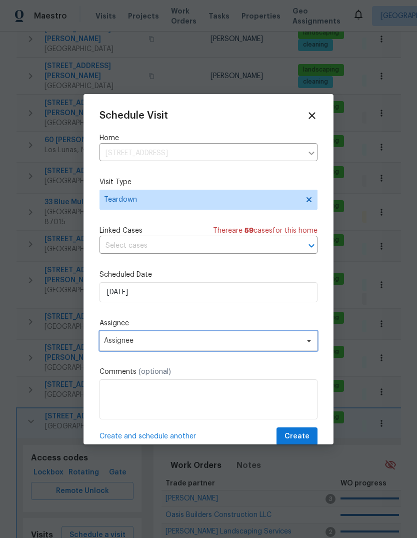
click at [178, 342] on span "Assignee" at bounding box center [202, 341] width 196 height 8
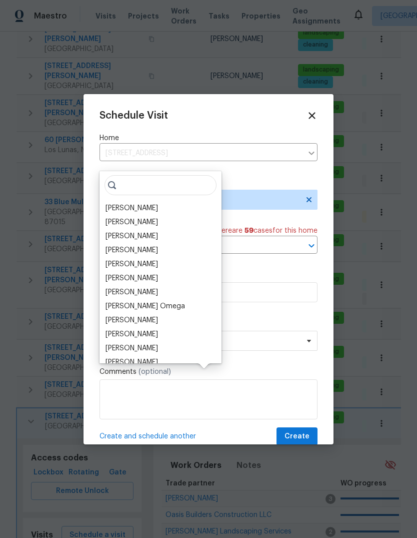
click at [147, 203] on div "[PERSON_NAME]" at bounding box center [132, 208] width 53 height 10
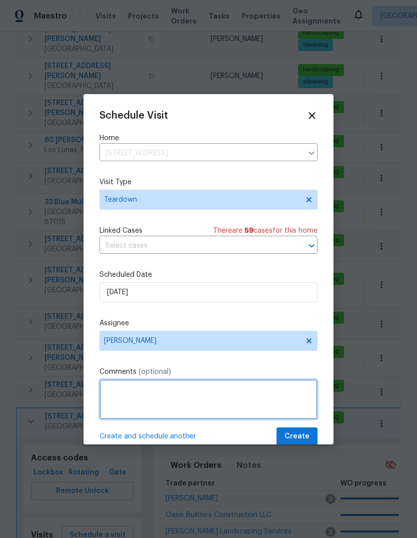
click at [115, 387] on textarea at bounding box center [209, 399] width 218 height 40
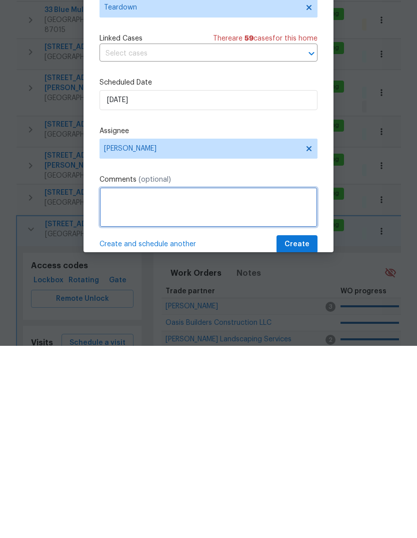
click at [124, 379] on textarea at bounding box center [209, 399] width 218 height 40
paste textarea "#hubzu-spam-listings-"
type textarea "#hubzu-spam-listings-Tear Down"
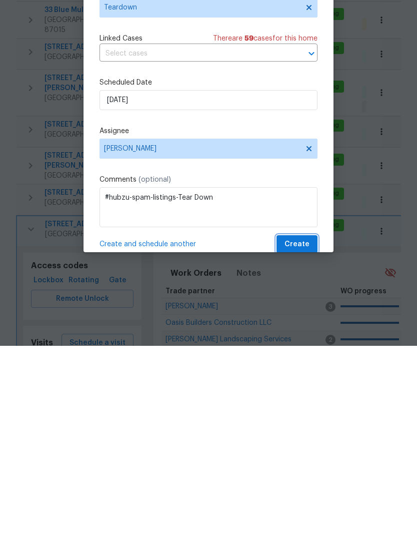
click at [295, 430] on span "Create" at bounding box center [297, 436] width 25 height 13
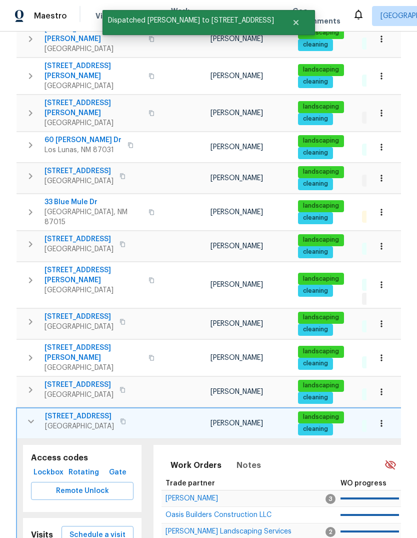
click at [32, 415] on icon "button" at bounding box center [31, 421] width 12 height 12
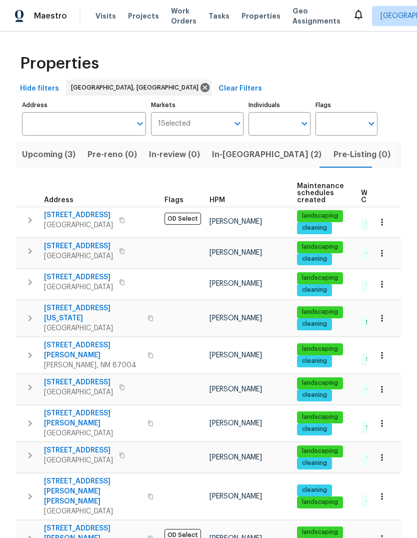
scroll to position [0, 0]
click at [223, 148] on span "In-[GEOGRAPHIC_DATA] (2)" at bounding box center [267, 155] width 110 height 14
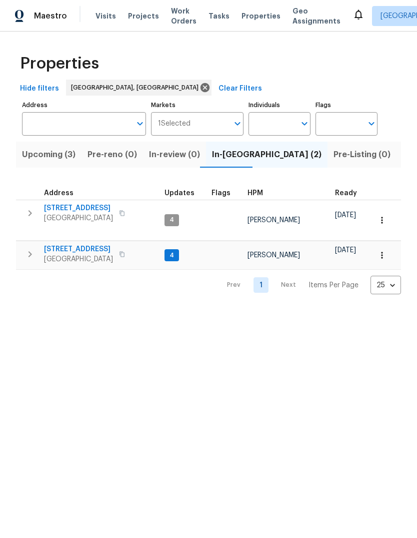
click at [24, 246] on button "button" at bounding box center [30, 254] width 20 height 20
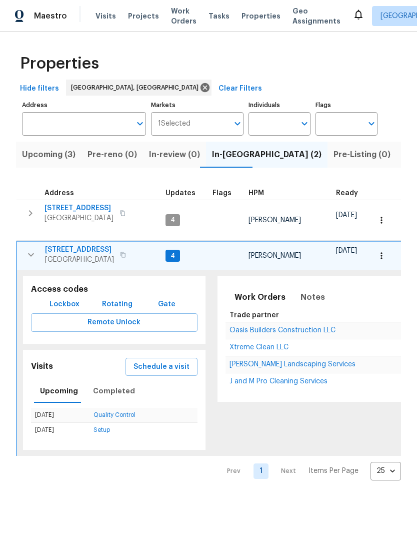
click at [170, 361] on span "Schedule a visit" at bounding box center [162, 367] width 56 height 13
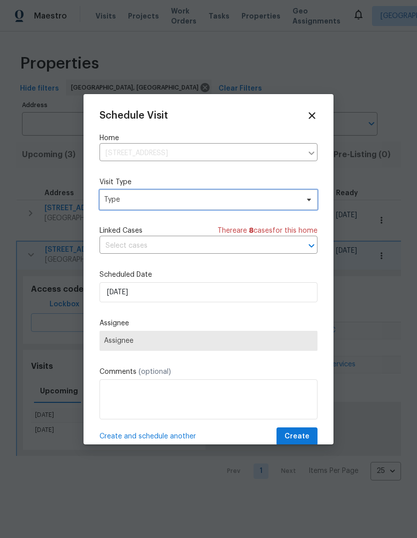
click at [171, 195] on span "Type" at bounding box center [201, 200] width 195 height 10
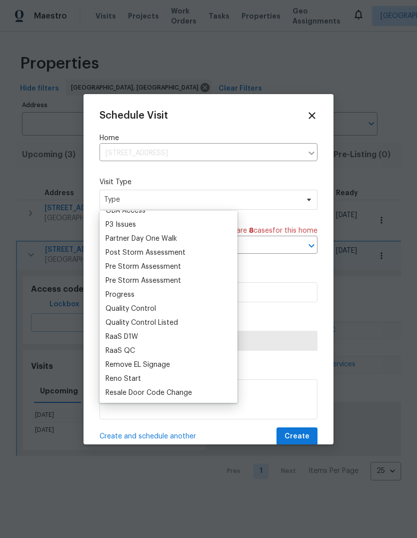
scroll to position [599, 0]
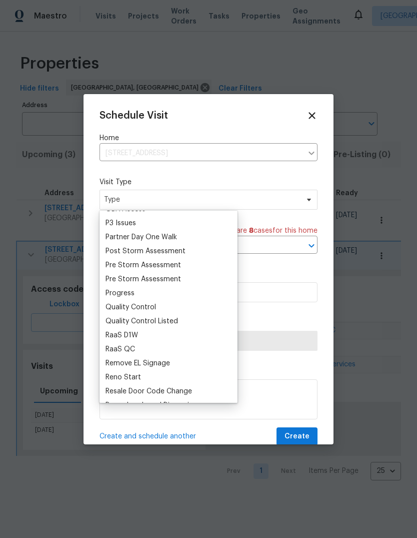
click at [126, 293] on div "Progress" at bounding box center [120, 293] width 29 height 10
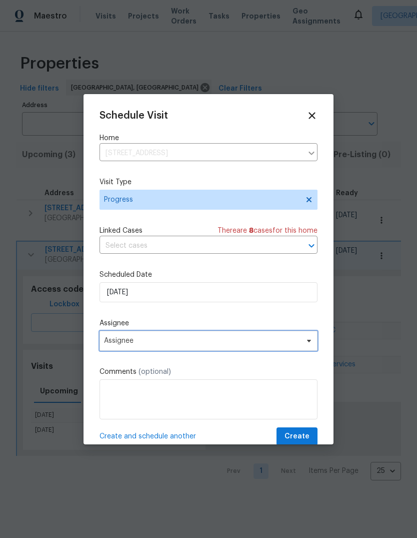
click at [197, 344] on span "Assignee" at bounding box center [202, 341] width 196 height 8
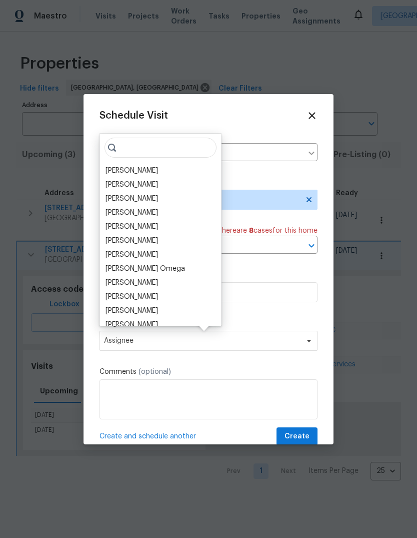
click at [147, 163] on div "[PERSON_NAME] [PERSON_NAME] [PERSON_NAME] [PERSON_NAME] [PERSON_NAME] [PERSON_N…" at bounding box center [161, 230] width 122 height 192
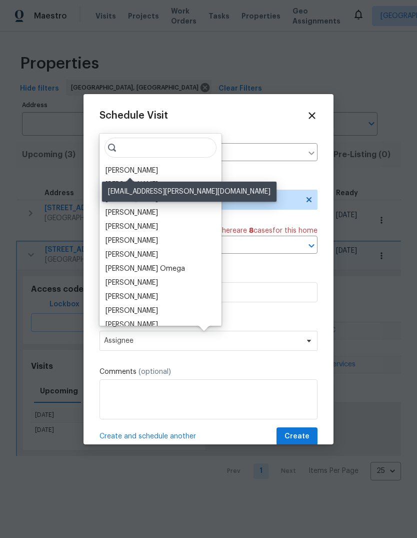
click at [139, 169] on div "[PERSON_NAME]" at bounding box center [132, 171] width 53 height 10
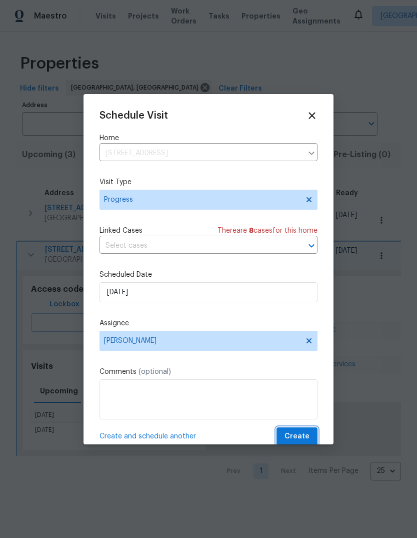
click at [298, 433] on span "Create" at bounding box center [297, 436] width 25 height 13
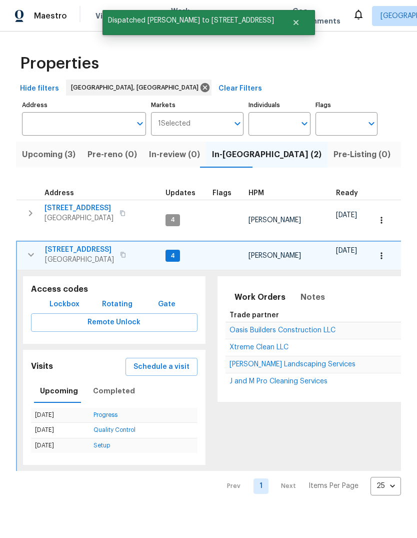
click at [27, 253] on button "button" at bounding box center [31, 255] width 20 height 20
